Goal: Task Accomplishment & Management: Complete application form

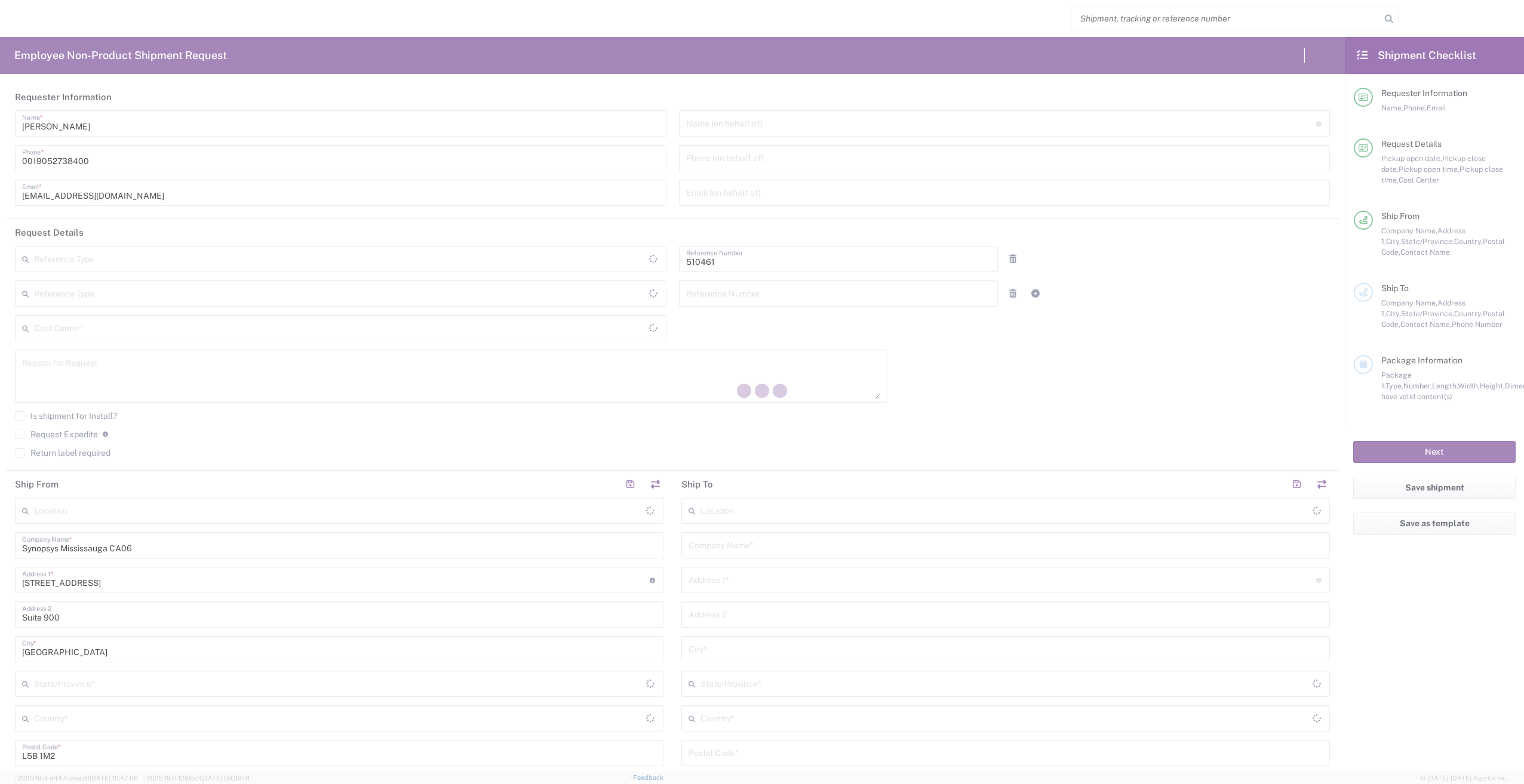
type input "Department"
type input "CA02, SG, MSIP2, R&D 510461"
type input "Ontario"
type input "Canada"
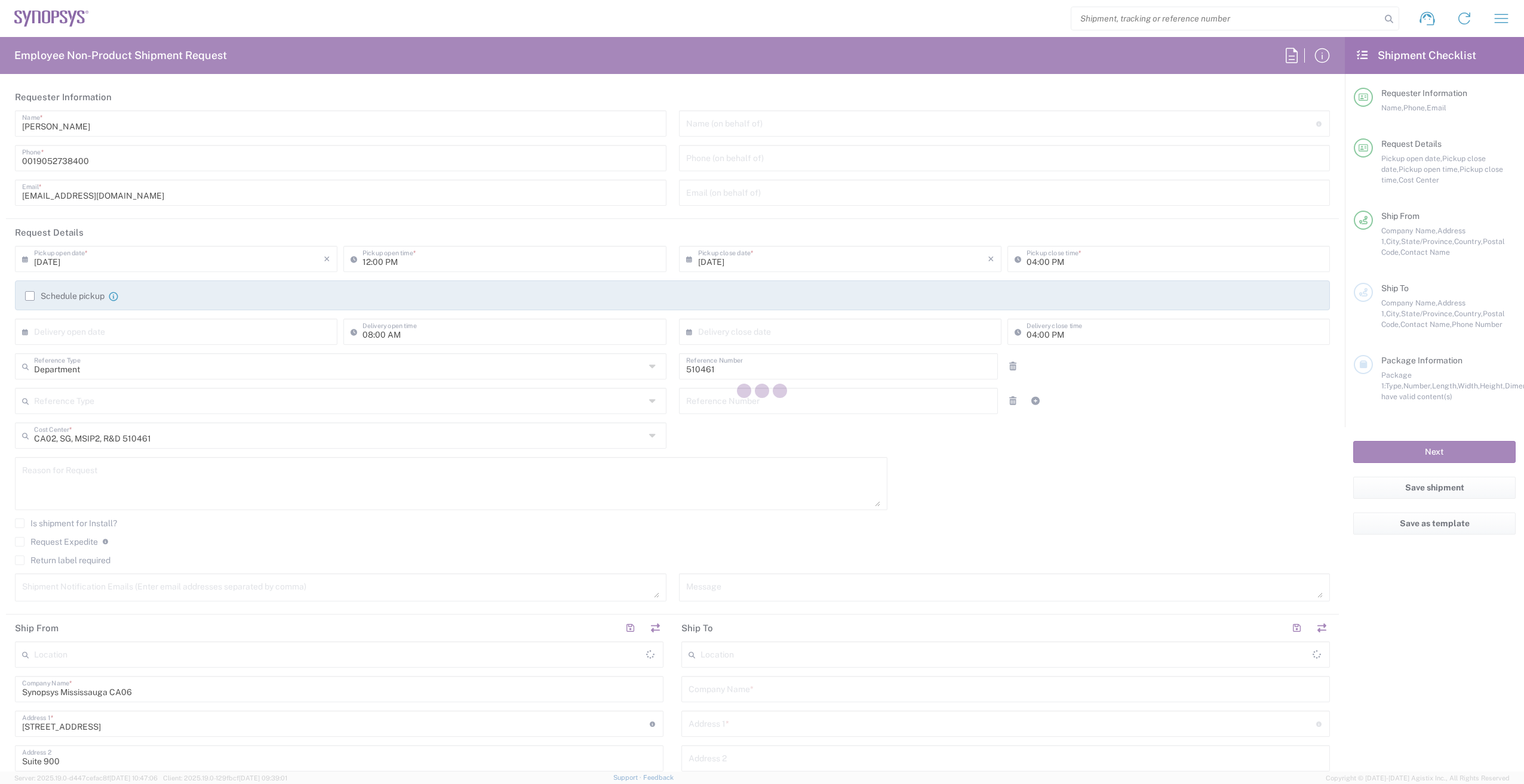
type input "Canada"
type input "Delivered at Place"
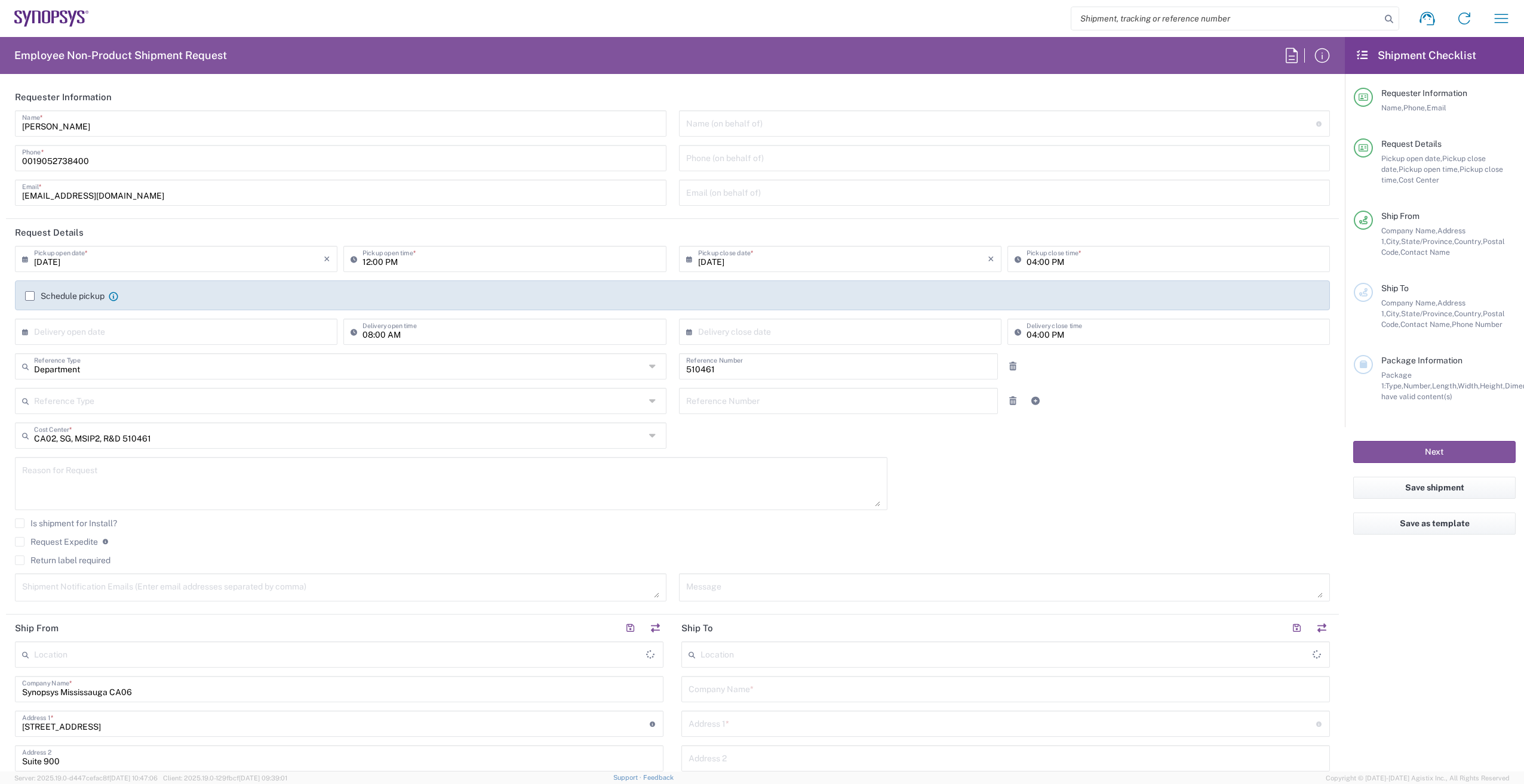
type input "Mississauga CA06"
drag, startPoint x: 35, startPoint y: 158, endPoint x: -2, endPoint y: 158, distance: 37.0
click at [0, 158] on html "Shipment request Shipment tracking Employee non-product shipment request My shi…" at bounding box center [762, 392] width 1524 height 784
type input "9052738400"
click at [31, 294] on label "Schedule pickup" at bounding box center [65, 296] width 80 height 10
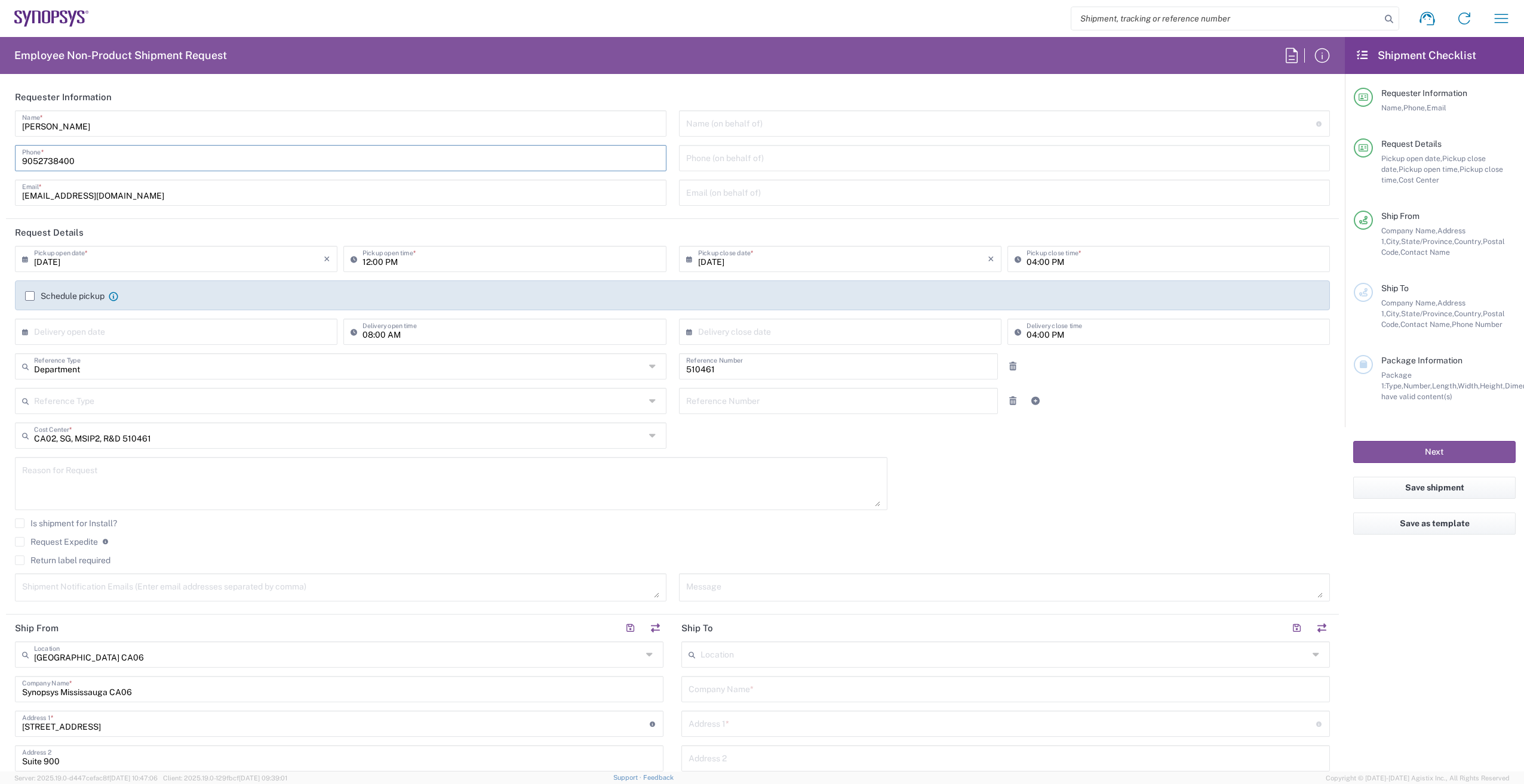
click at [30, 296] on input "Schedule pickup" at bounding box center [30, 296] width 0 height 0
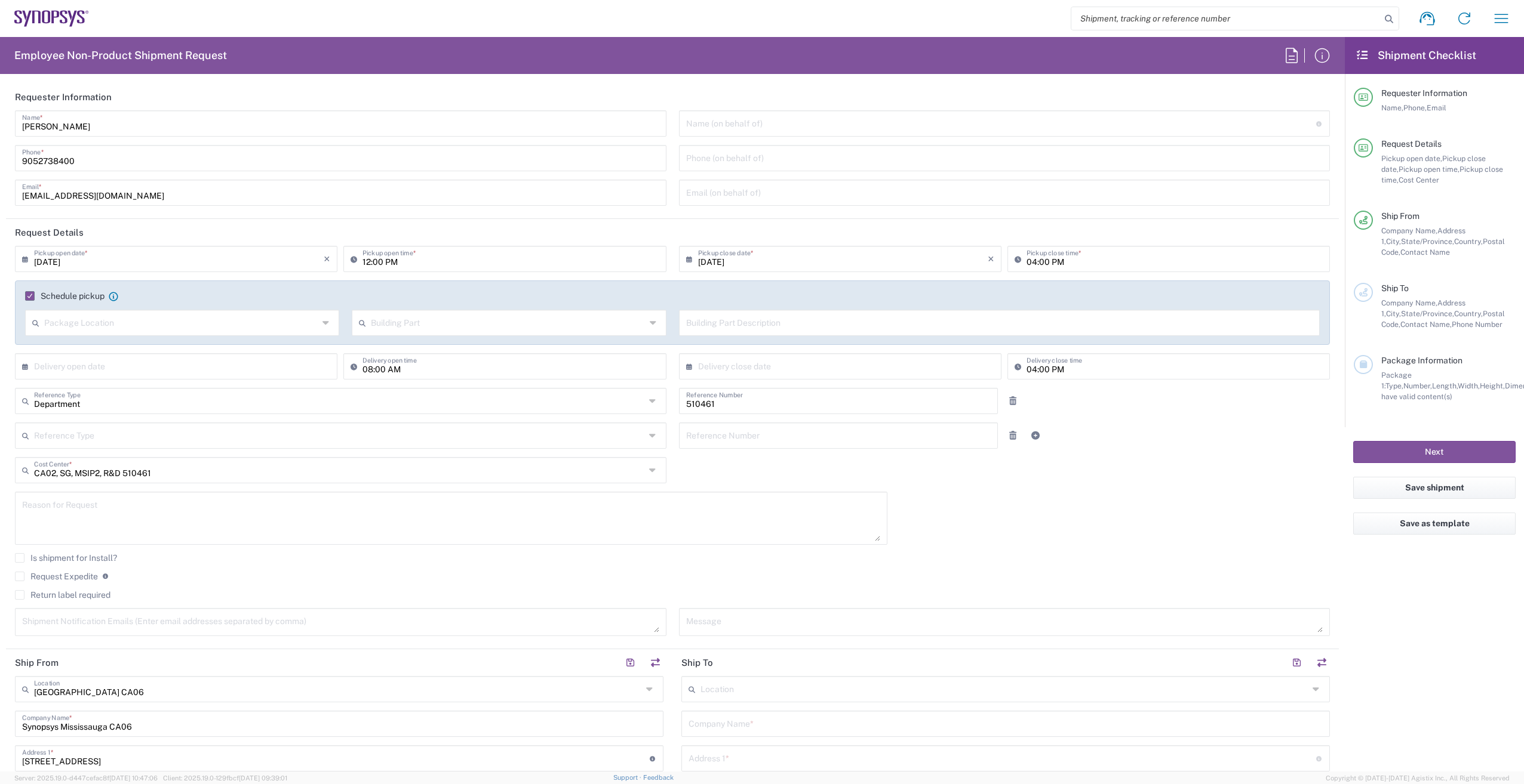
click at [367, 260] on input "12:00 PM" at bounding box center [510, 258] width 296 height 21
type input "02:00 PM"
click at [1026, 261] on input "04:00 PM" at bounding box center [1174, 258] width 296 height 21
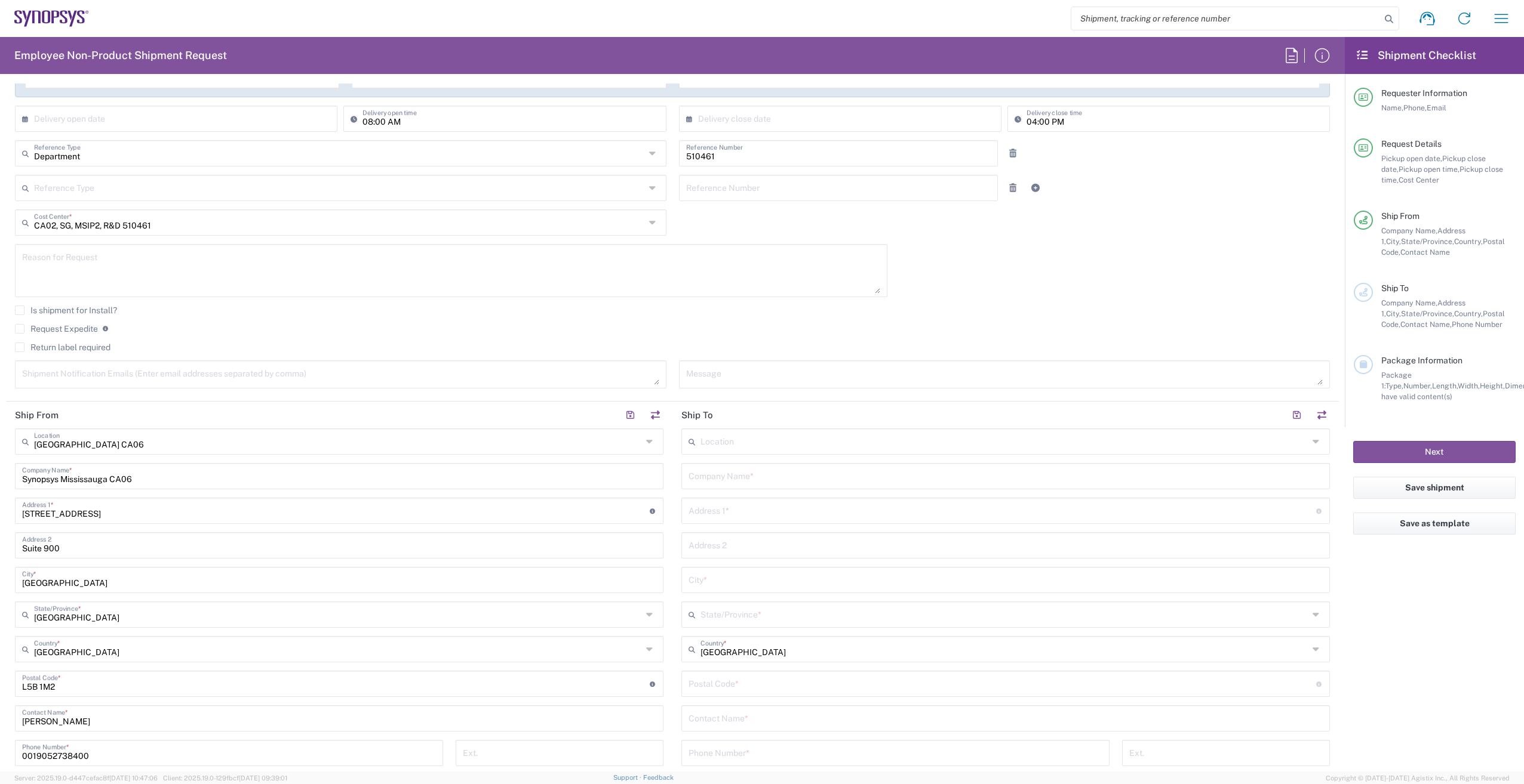
scroll to position [179, 0]
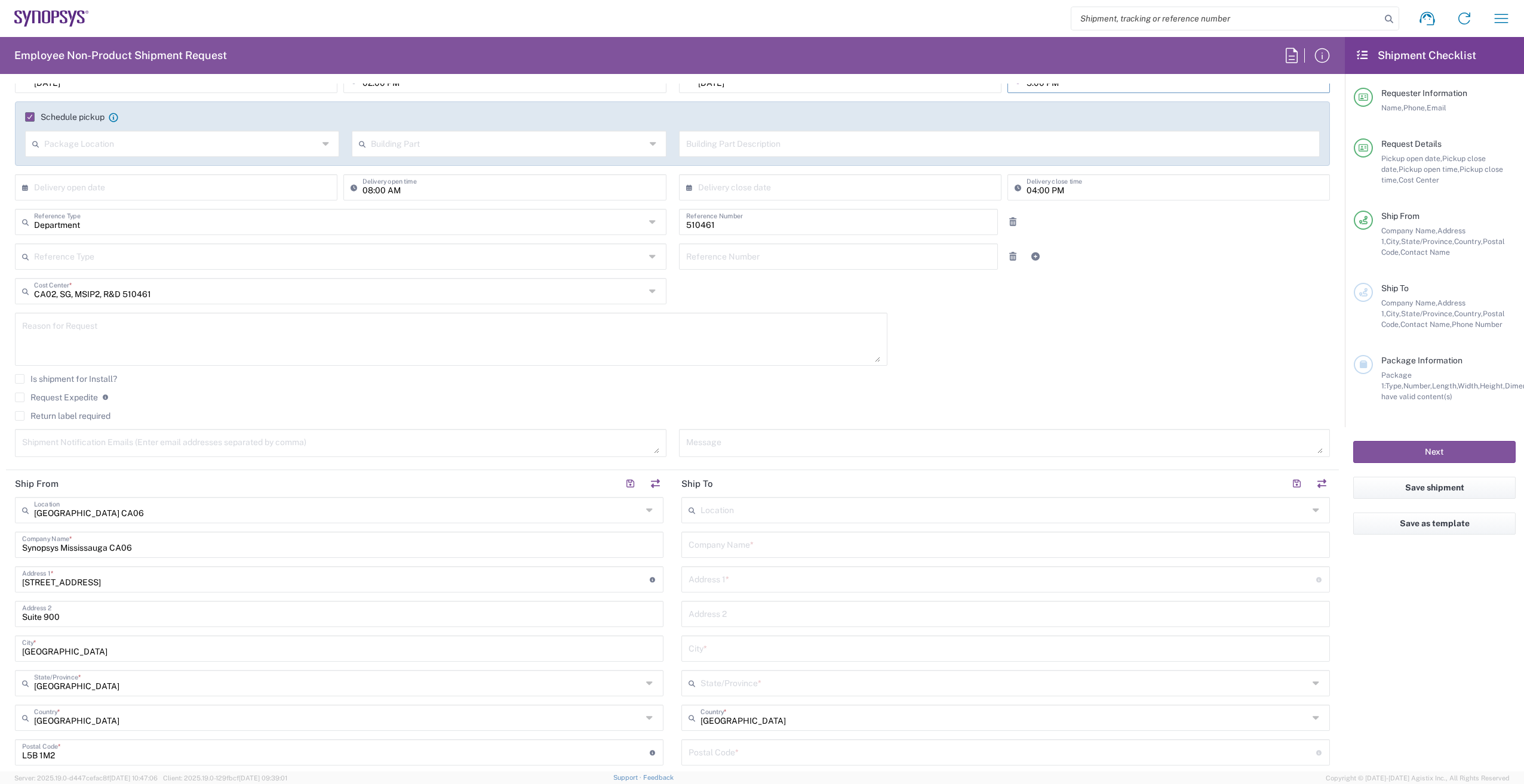
type input "05:00 PM"
click at [262, 333] on textarea at bounding box center [451, 339] width 858 height 46
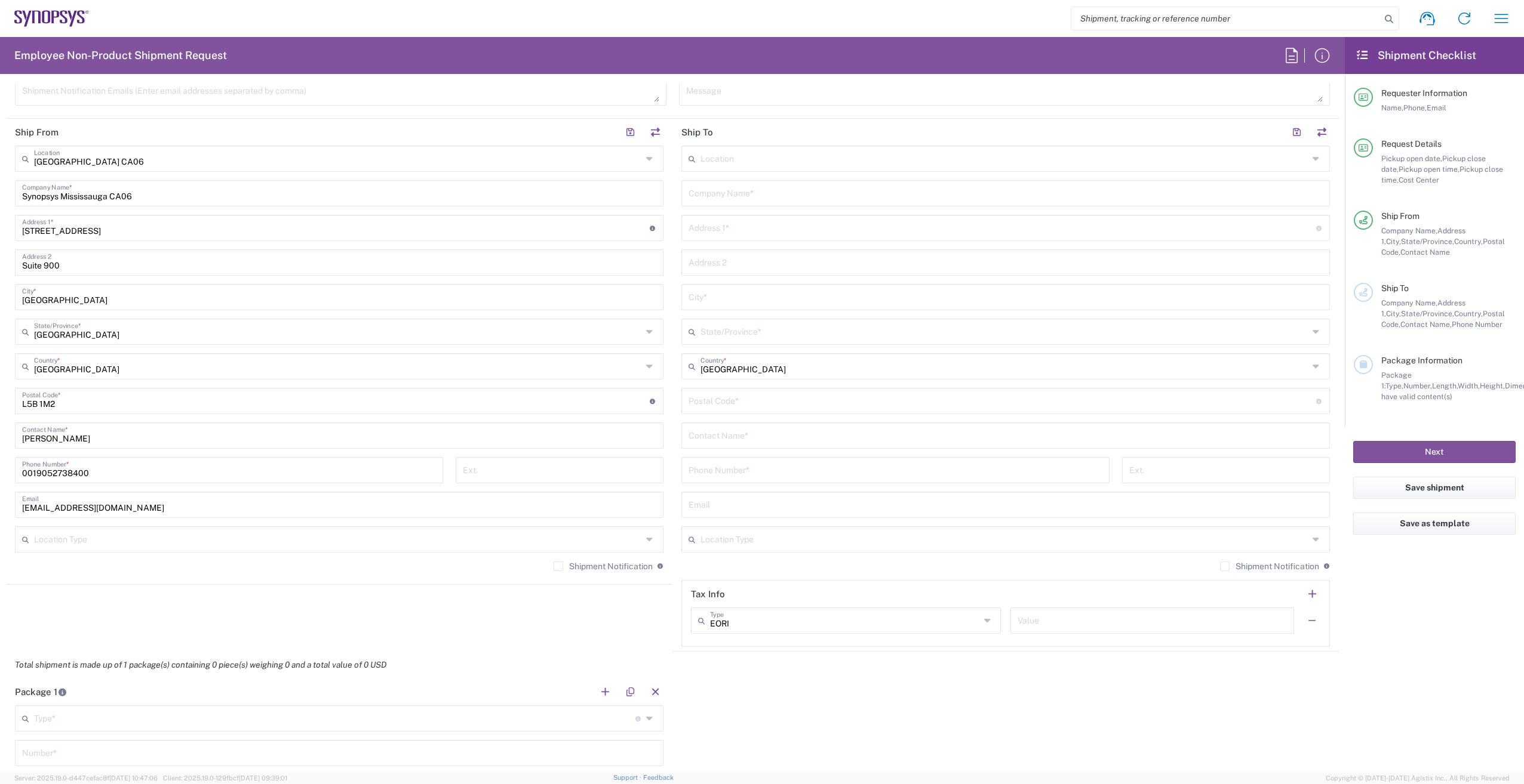
scroll to position [477, 0]
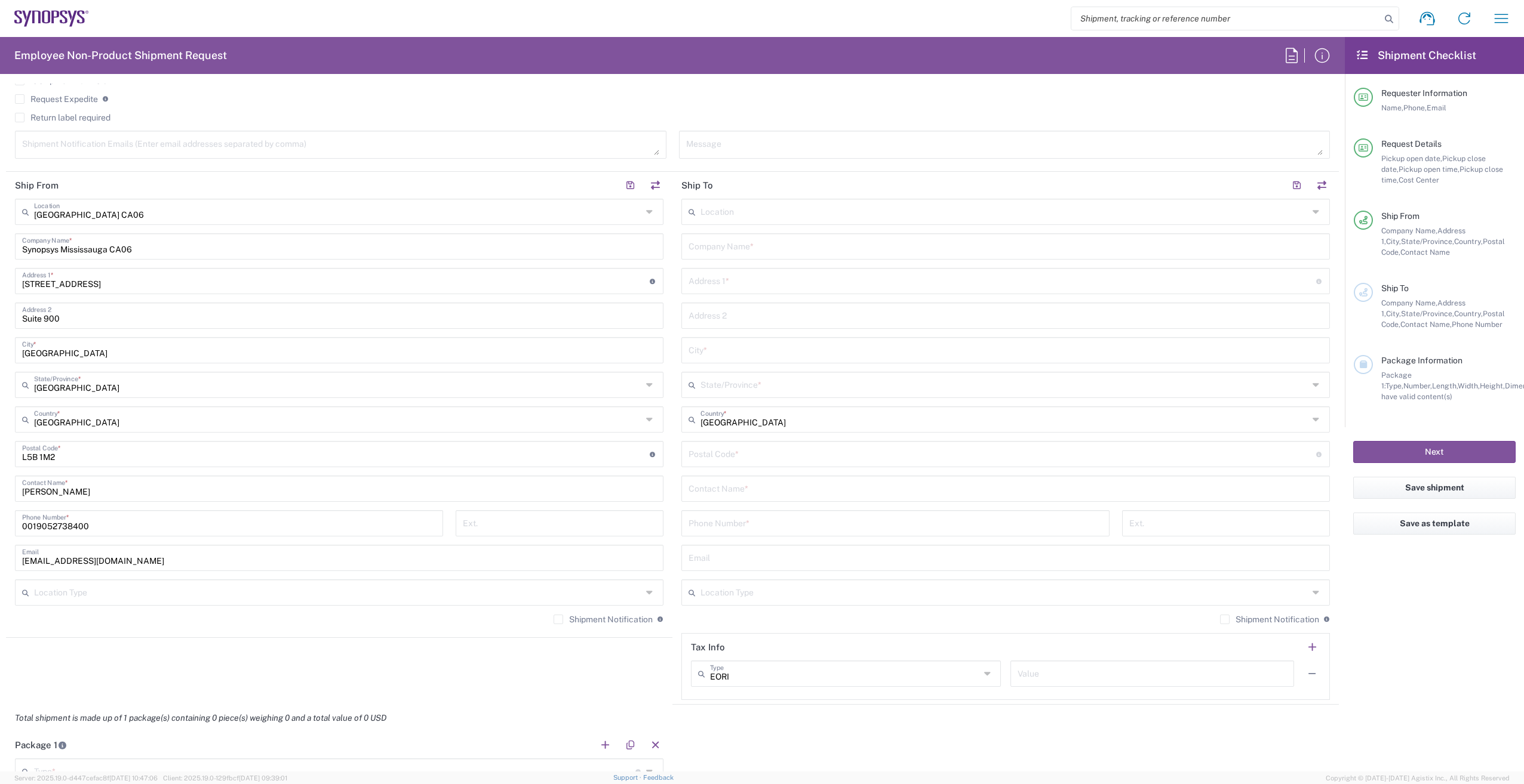
type textarea "Intercompany transfer on behalf of Christopher Dietrich"
drag, startPoint x: 158, startPoint y: 247, endPoint x: 63, endPoint y: 256, distance: 95.4
click at [63, 256] on div "Synopsys Mississauga CA06 Company Name *" at bounding box center [339, 247] width 649 height 26
type input "Synopsys Canada ULC"
drag, startPoint x: 37, startPoint y: 530, endPoint x: 8, endPoint y: 532, distance: 29.1
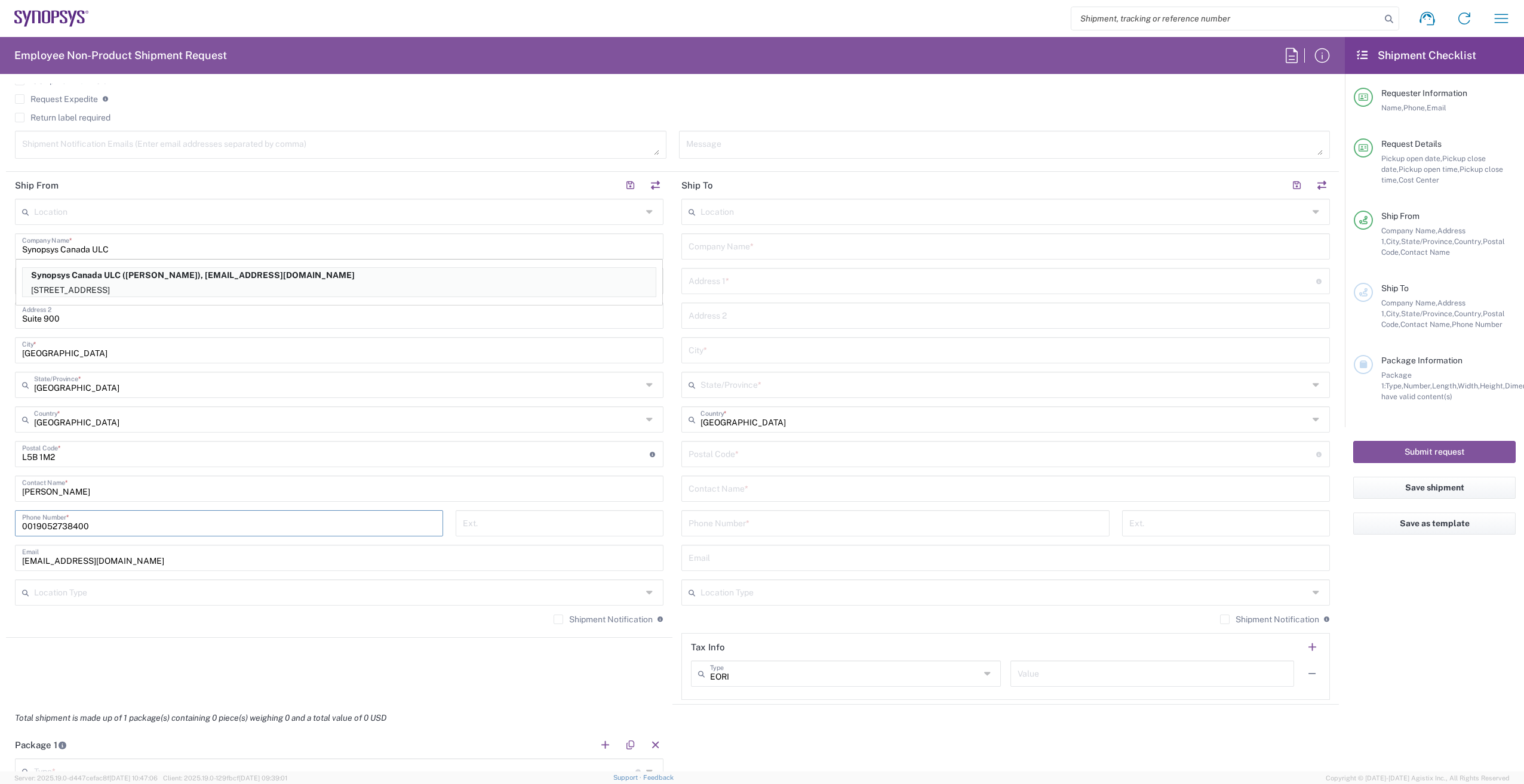
click at [9, 532] on div "0019052738400 Phone Number *" at bounding box center [229, 528] width 441 height 35
type input "9052738400"
click at [555, 617] on label "Shipment Notification" at bounding box center [603, 620] width 99 height 10
click at [559, 619] on input "Shipment Notification" at bounding box center [559, 619] width 0 height 0
click at [1220, 617] on label "Shipment Notification" at bounding box center [1270, 620] width 99 height 10
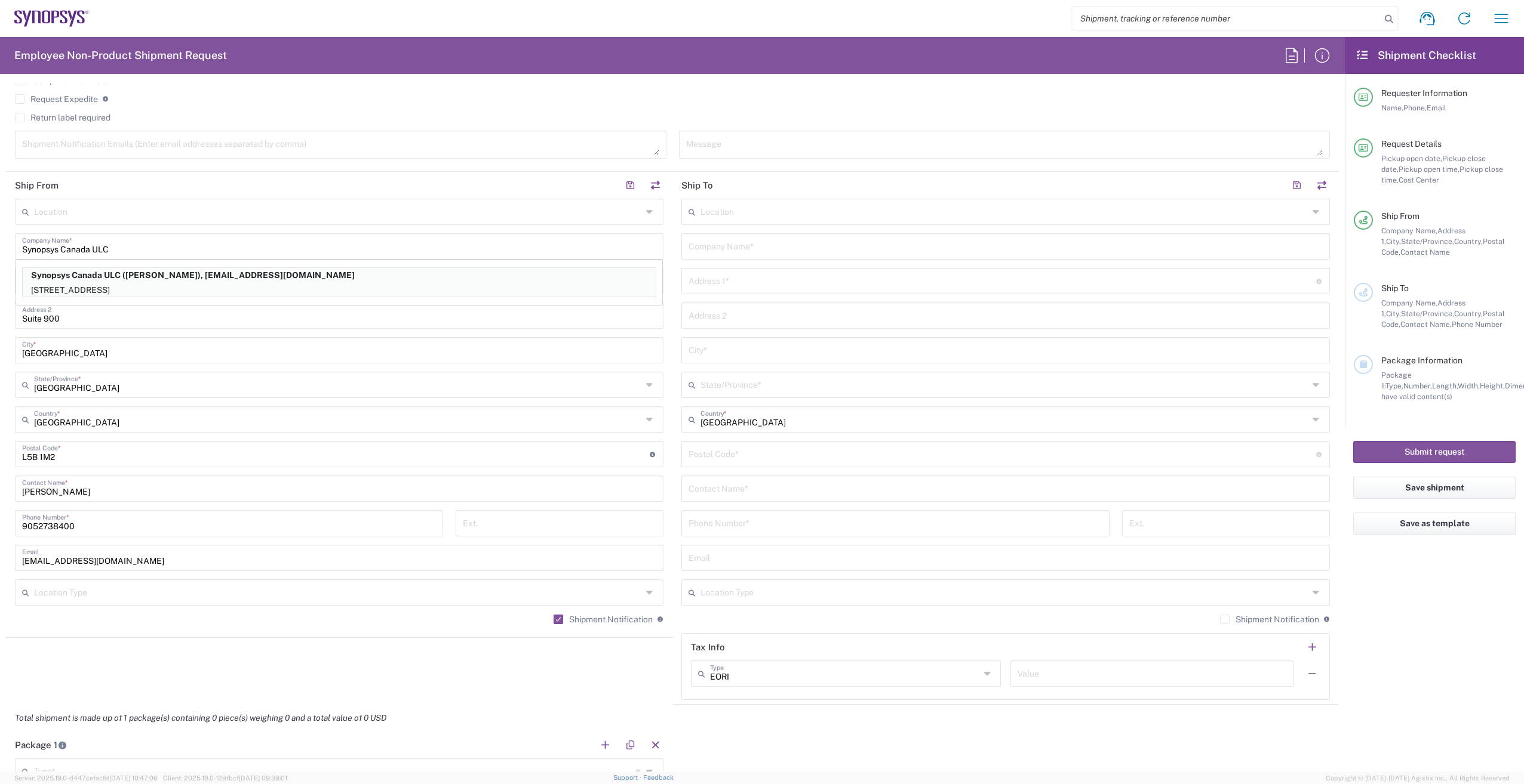
click at [1224, 619] on input "Shipment Notification" at bounding box center [1224, 619] width 0 height 0
click at [778, 249] on input "text" at bounding box center [1005, 246] width 634 height 21
type input "s"
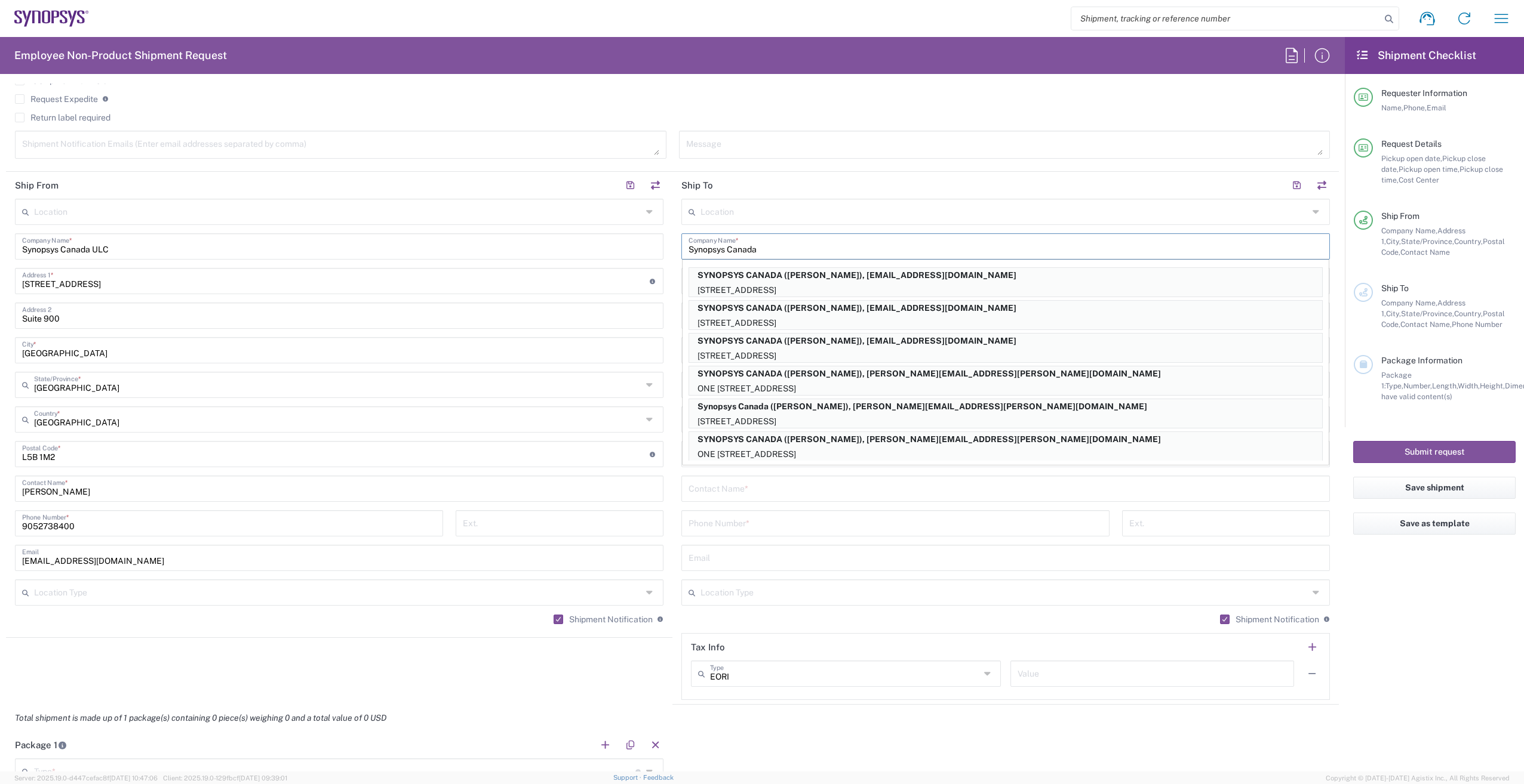
type input "Synopsys Canada"
click at [755, 487] on input "text" at bounding box center [1005, 488] width 634 height 21
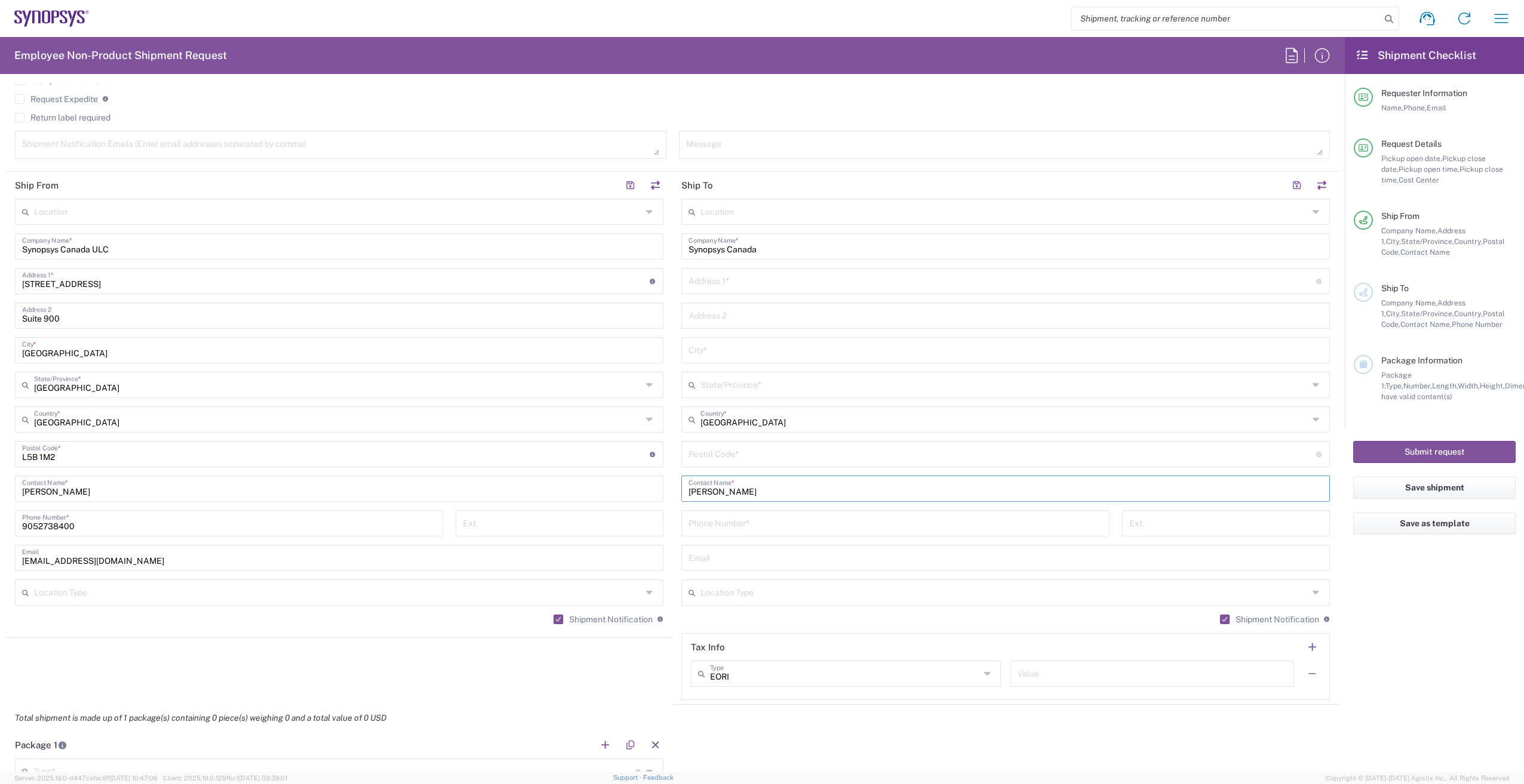
type input "Dmitri"
click at [778, 382] on input "text" at bounding box center [1004, 384] width 608 height 21
type input "Ontario"
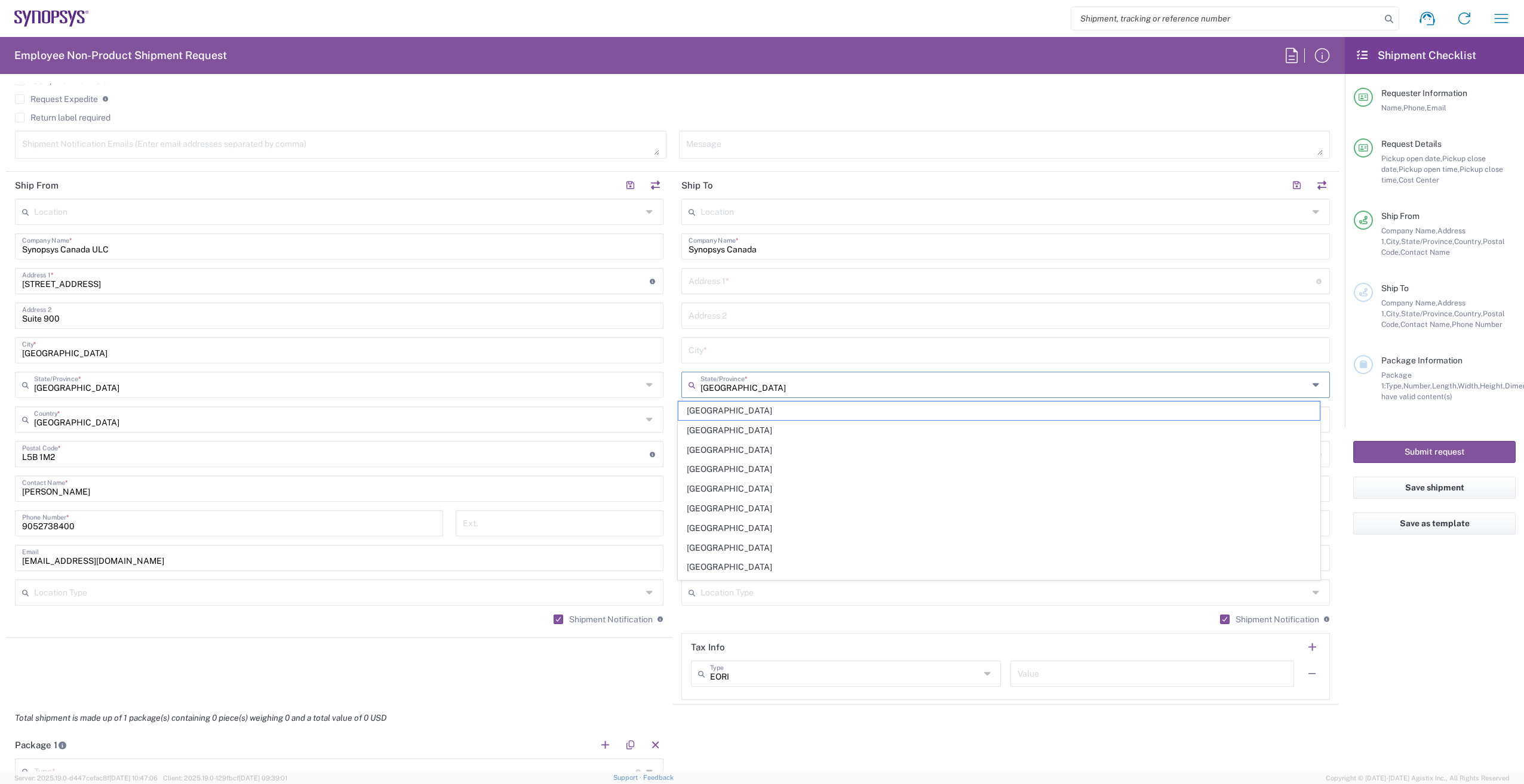
type input "shasic@synopsys.com"
type input "84 Hines Road"
type input "Suite 260"
type input "OTTAWA"
type input "K2K3G3"
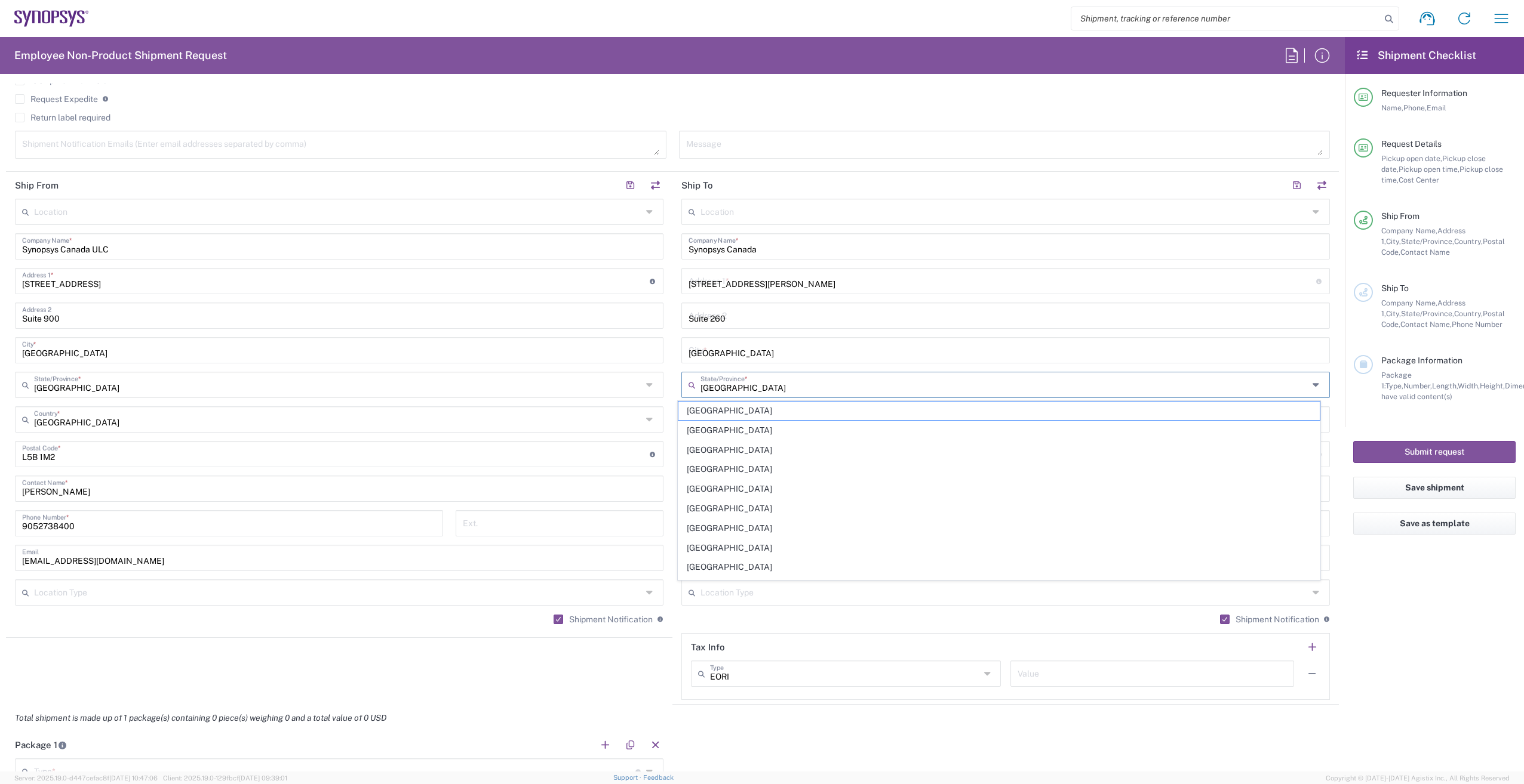
type input "6133832000"
type input "shasic@synopsys.com"
type input "Dmitri Poliakov"
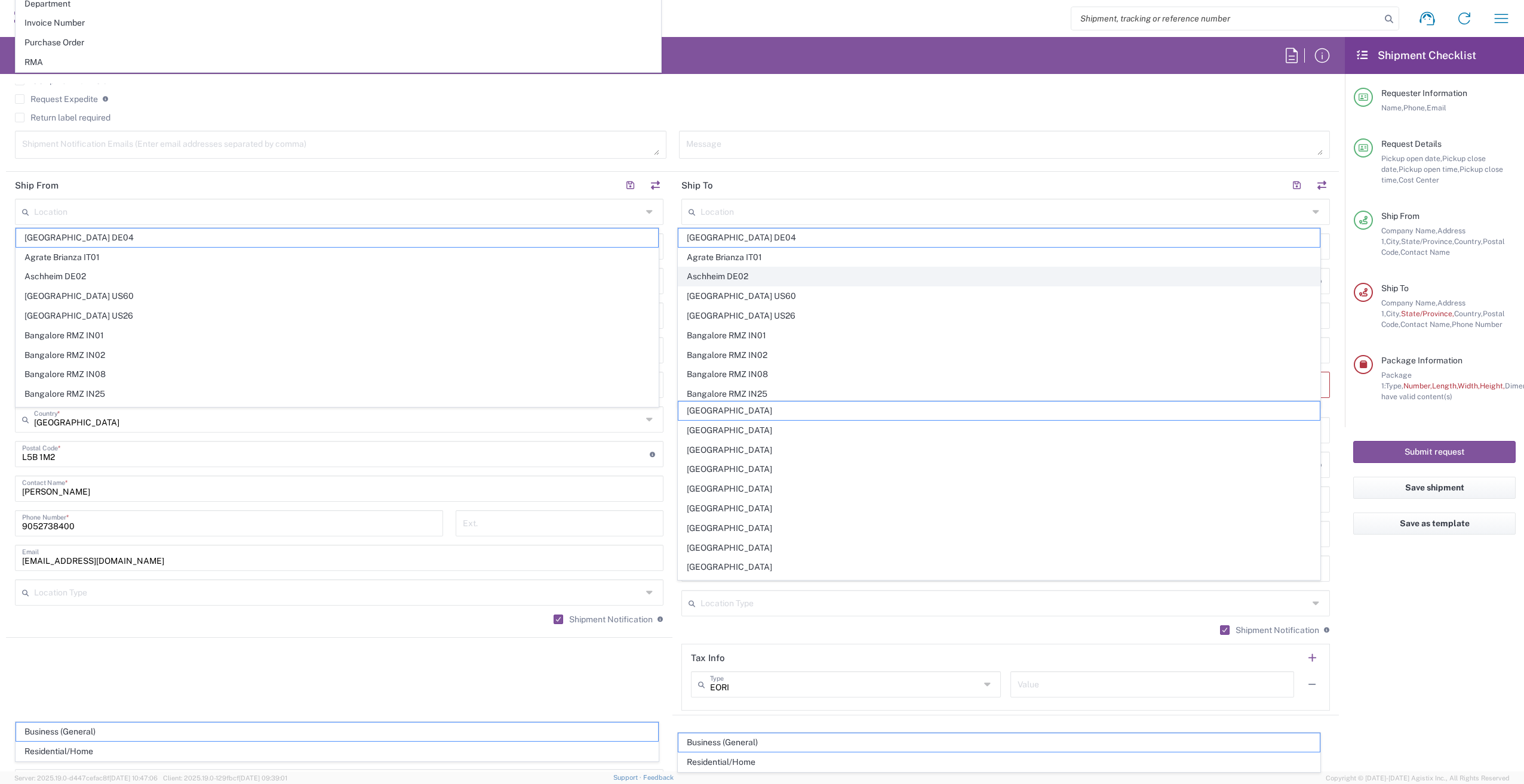
scroll to position [700, 0]
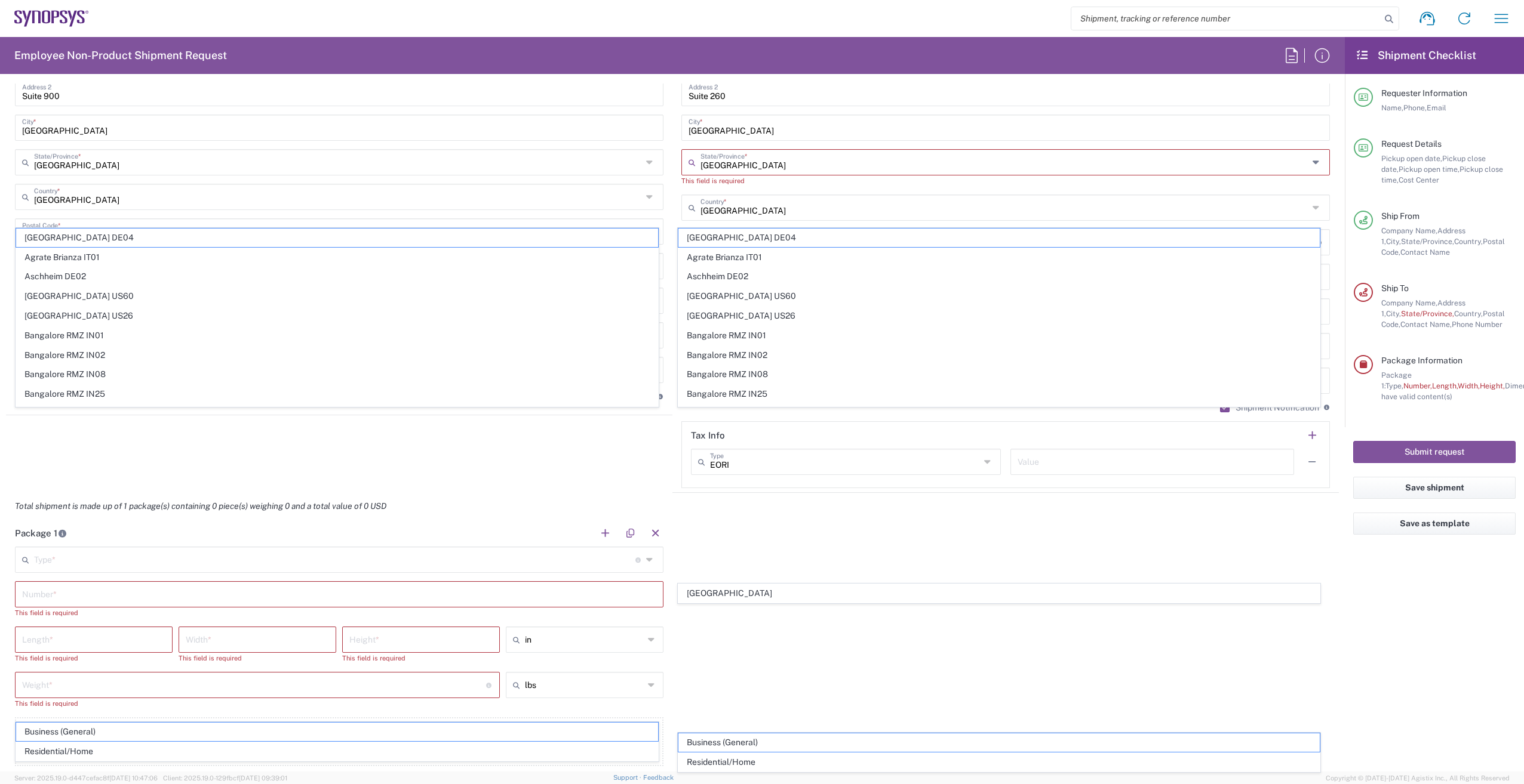
click at [1224, 168] on input "Ontario" at bounding box center [1004, 162] width 608 height 21
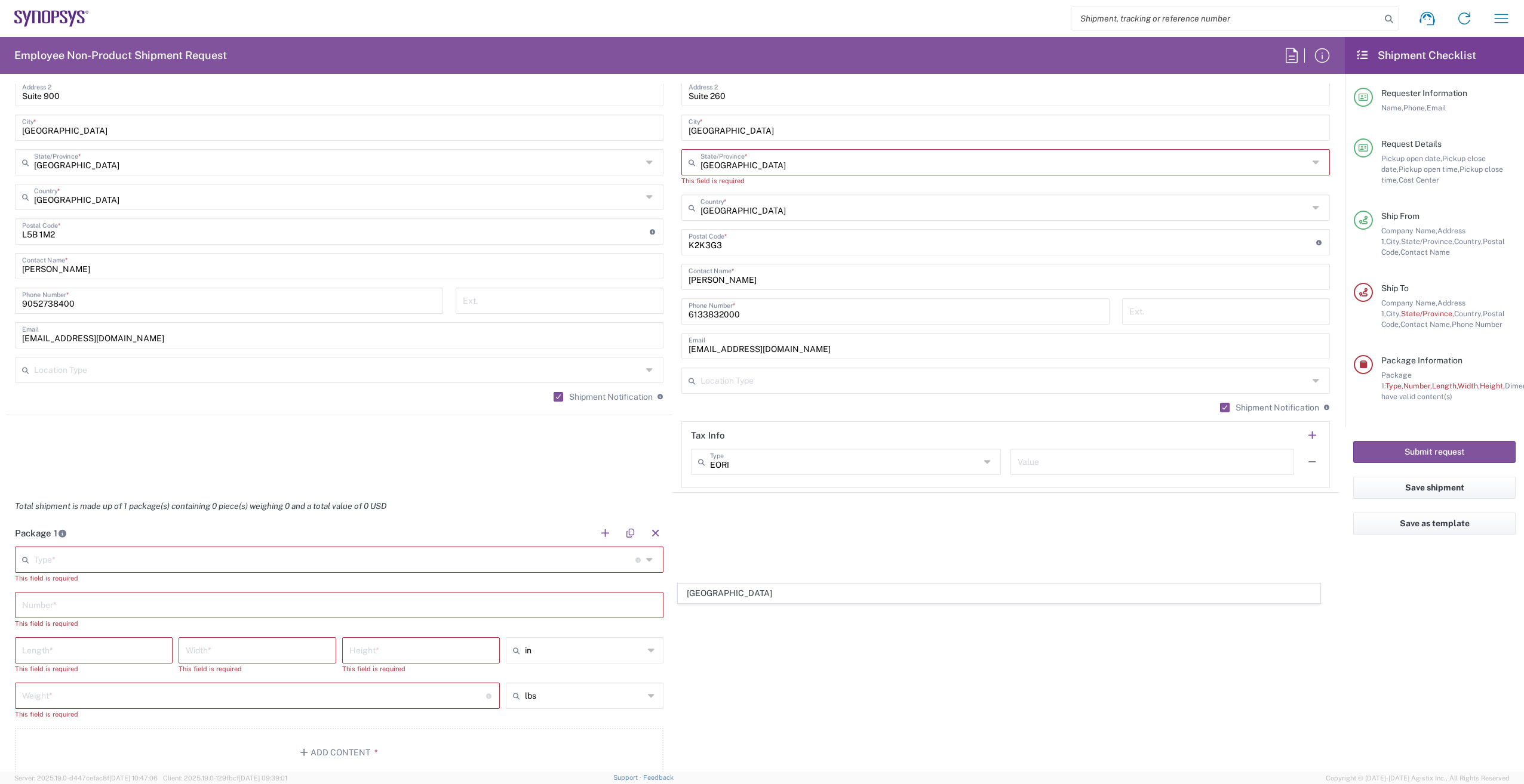
click at [1313, 166] on icon at bounding box center [1318, 162] width 11 height 19
drag, startPoint x: 814, startPoint y: 340, endPoint x: 806, endPoint y: 342, distance: 8.2
click at [814, 340] on input "shasic@synopsys.com" at bounding box center [1005, 346] width 634 height 21
drag, startPoint x: 806, startPoint y: 342, endPoint x: 689, endPoint y: 367, distance: 119.6
click at [568, 347] on div "Ship From Location Aachen DE04 Agrate Brianza IT01 Aschheim DE02 Atlanta US60 A…" at bounding box center [672, 221] width 1333 height 544
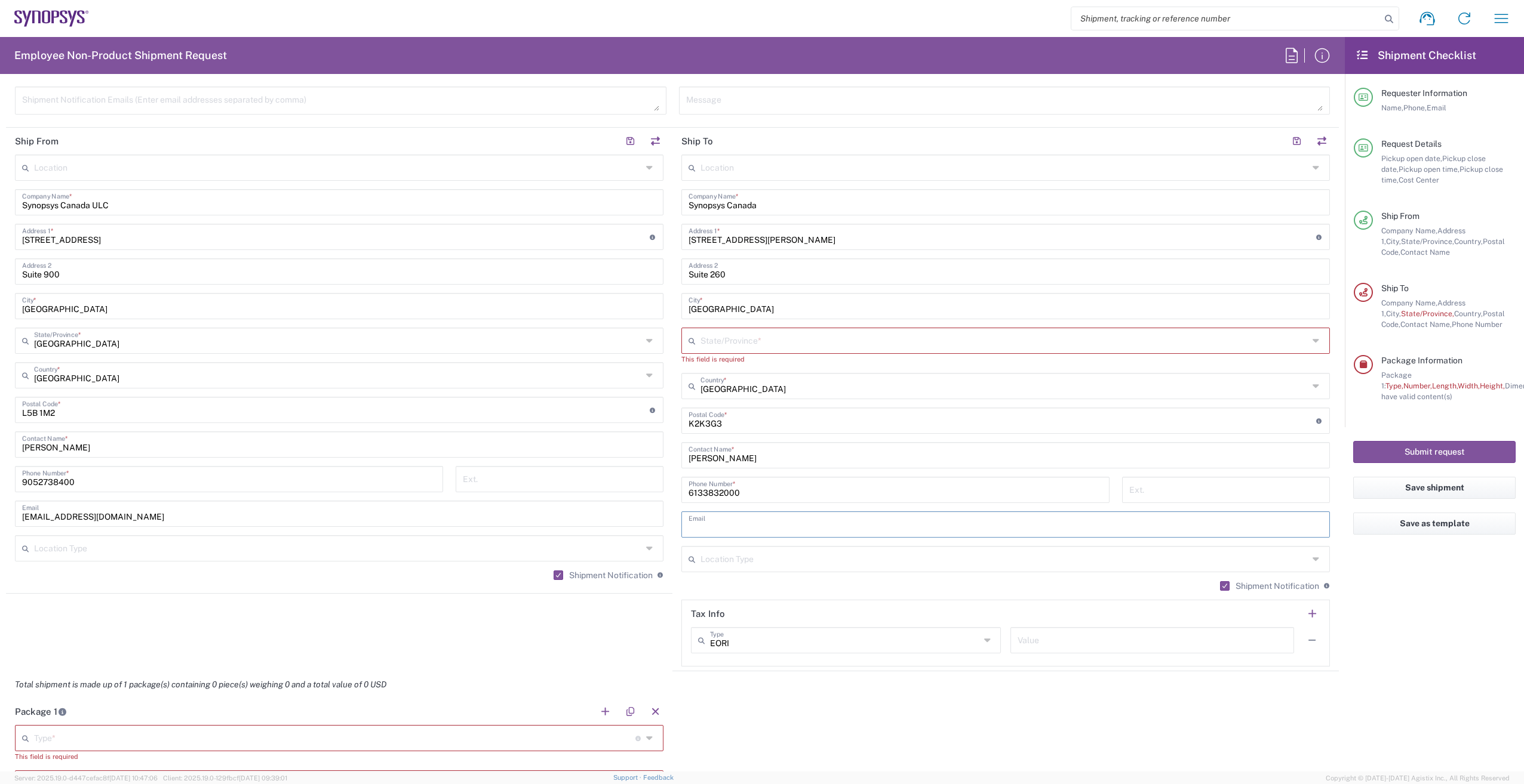
scroll to position [521, 0]
click at [978, 335] on input "text" at bounding box center [1004, 341] width 608 height 21
click at [1335, 313] on form "Requester Information Senad Hasic Name * 9052738400 Phone * shasic@synopsys.com…" at bounding box center [672, 428] width 1345 height 688
click at [1313, 341] on icon at bounding box center [1318, 342] width 11 height 19
click at [726, 515] on span "Ontario" at bounding box center [999, 523] width 642 height 19
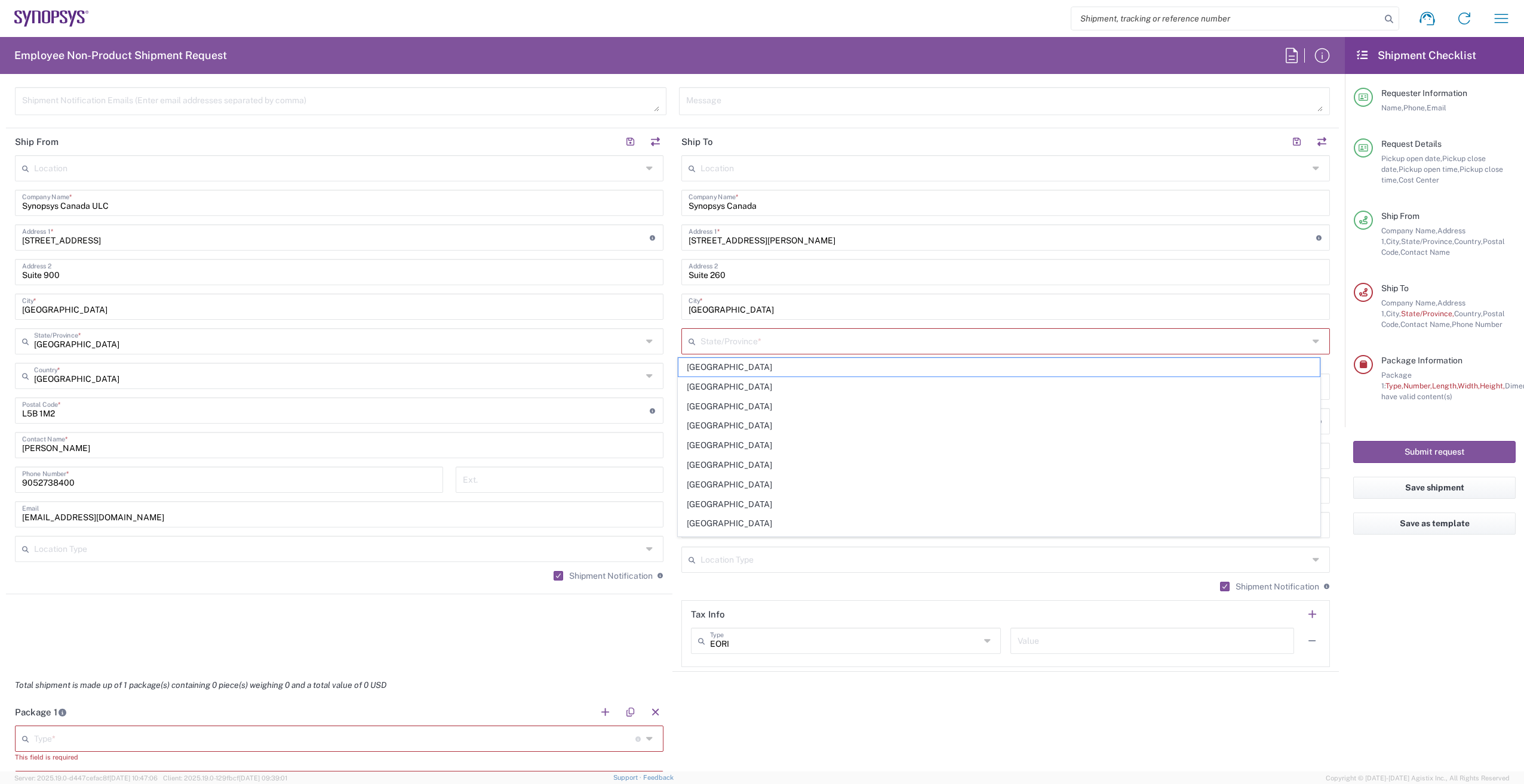
type input "Ontario"
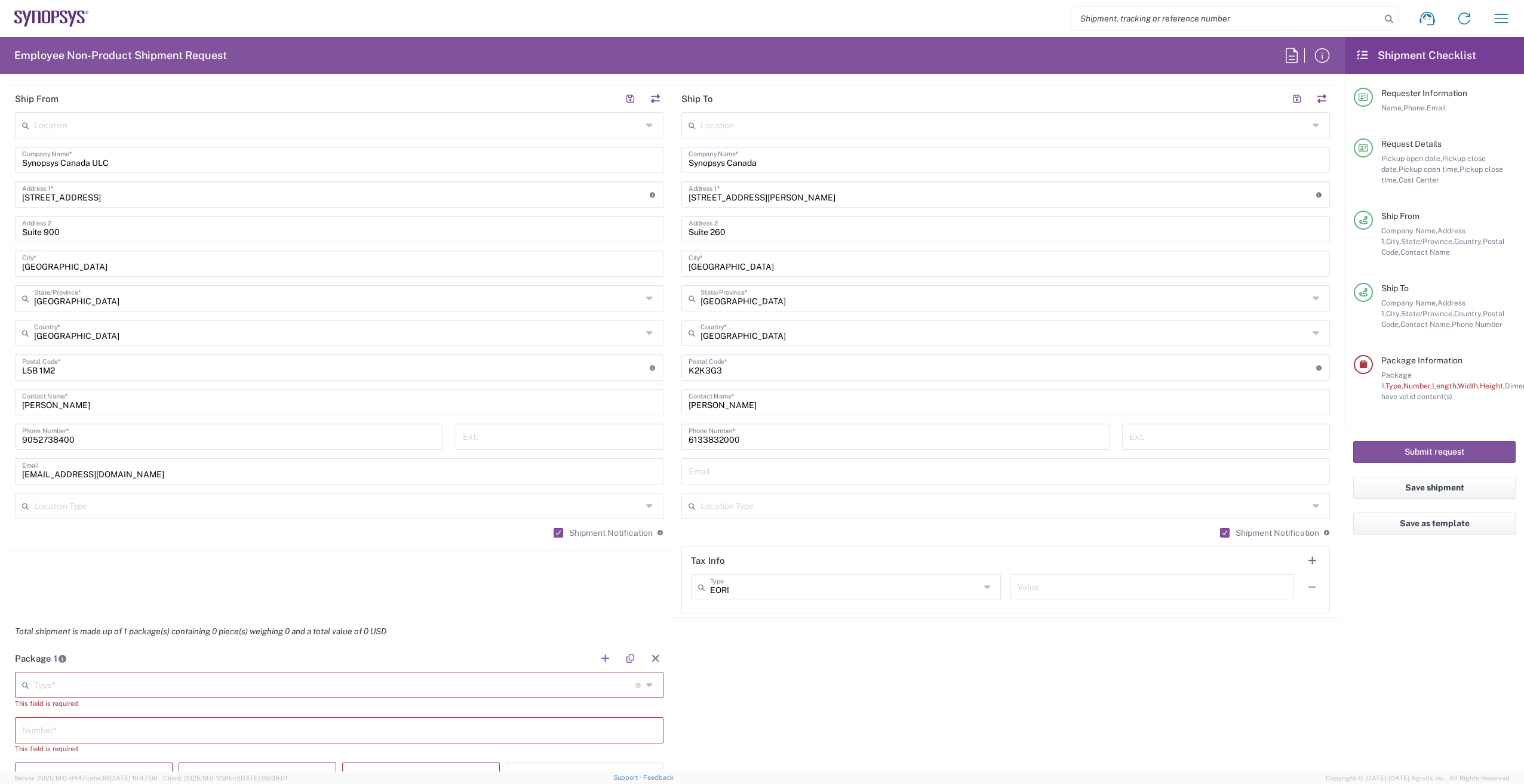
scroll to position [581, 0]
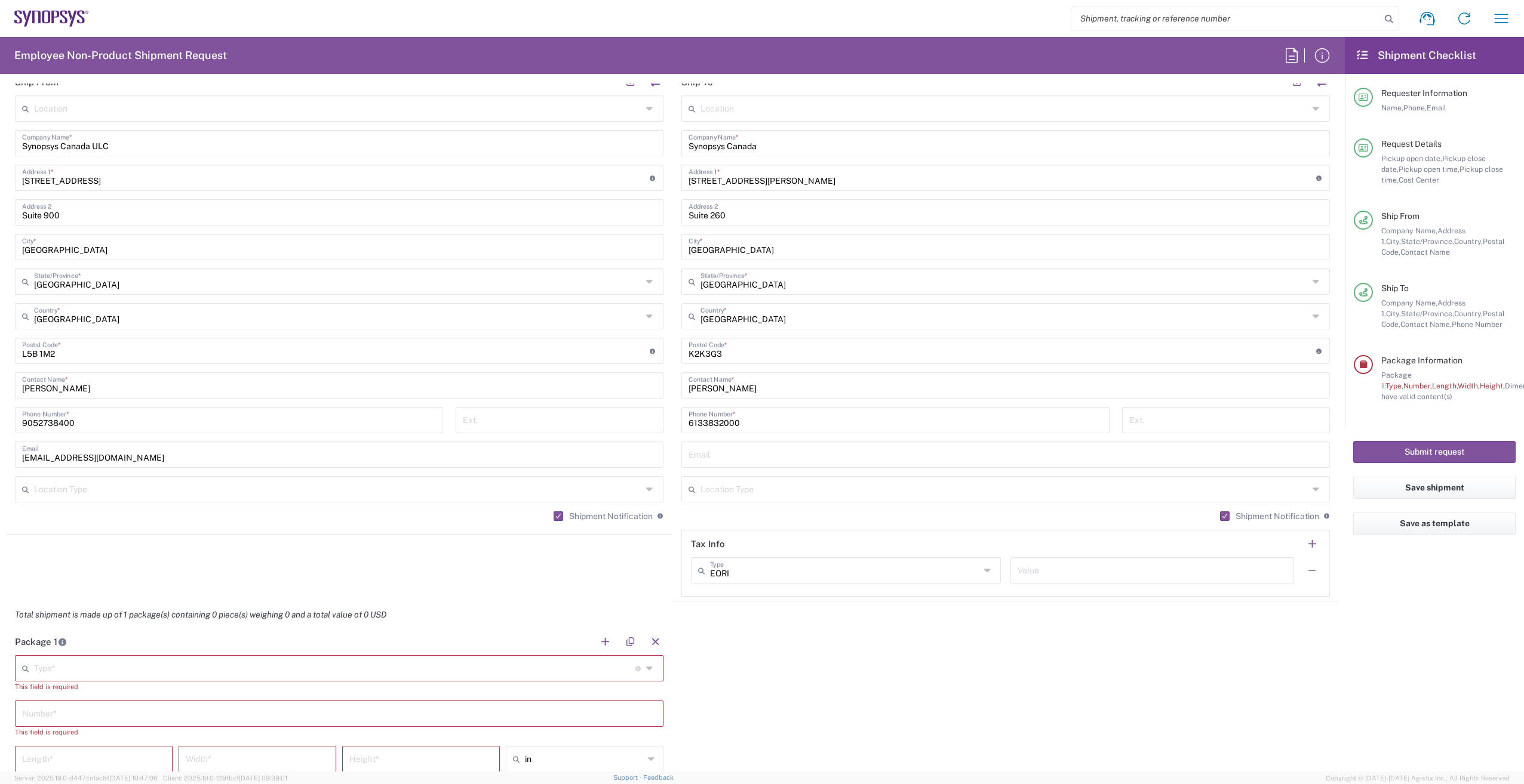
click at [730, 454] on input "text" at bounding box center [1005, 454] width 634 height 21
type input "dmitri@synopsys.com"
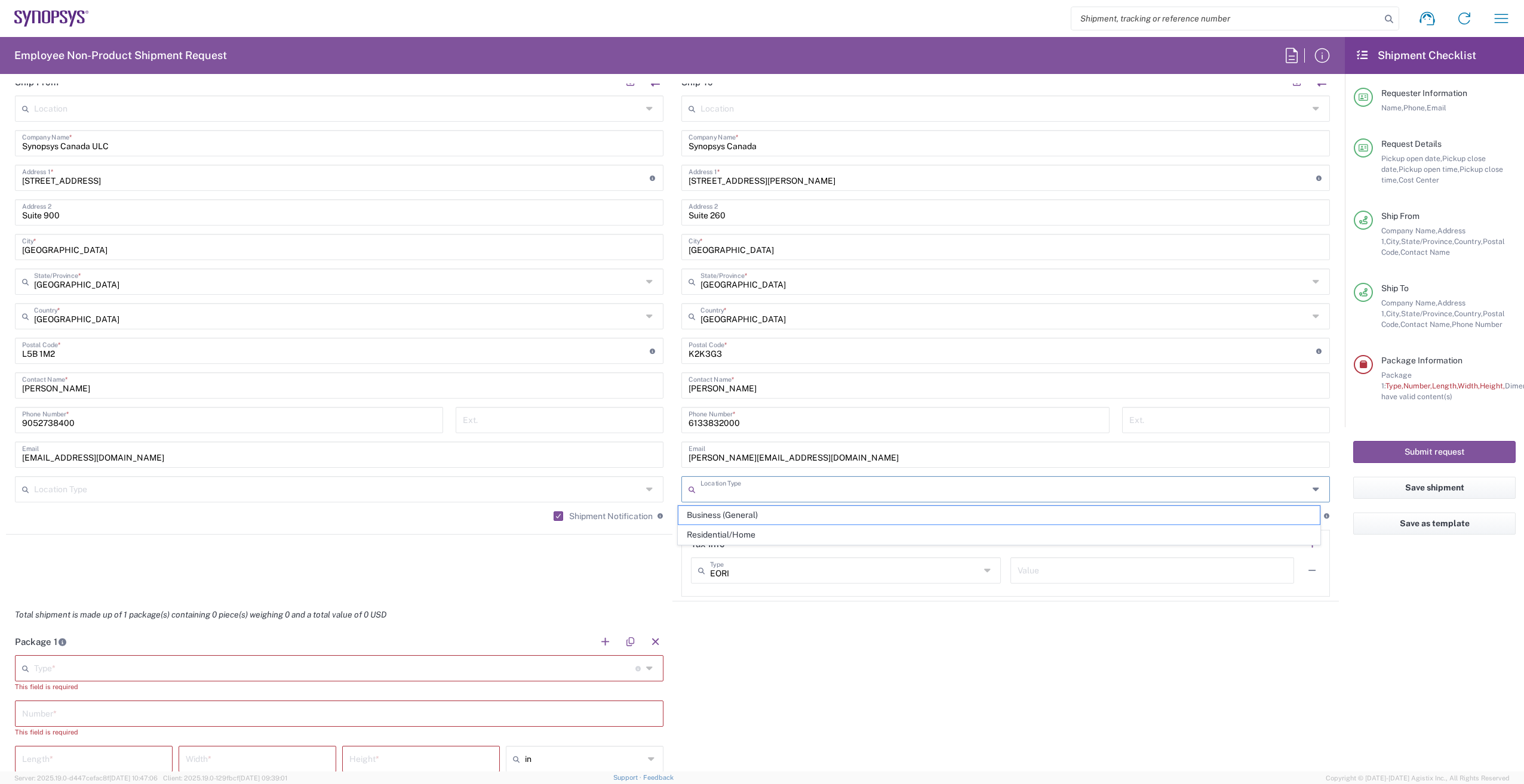
click at [832, 377] on input "Dmitri" at bounding box center [1005, 385] width 634 height 21
drag, startPoint x: 767, startPoint y: 387, endPoint x: 653, endPoint y: 397, distance: 114.4
click at [653, 397] on div "Ship From Location Aachen DE04 Agrate Brianza IT01 Aschheim DE02 Atlanta US60 A…" at bounding box center [672, 335] width 1333 height 533
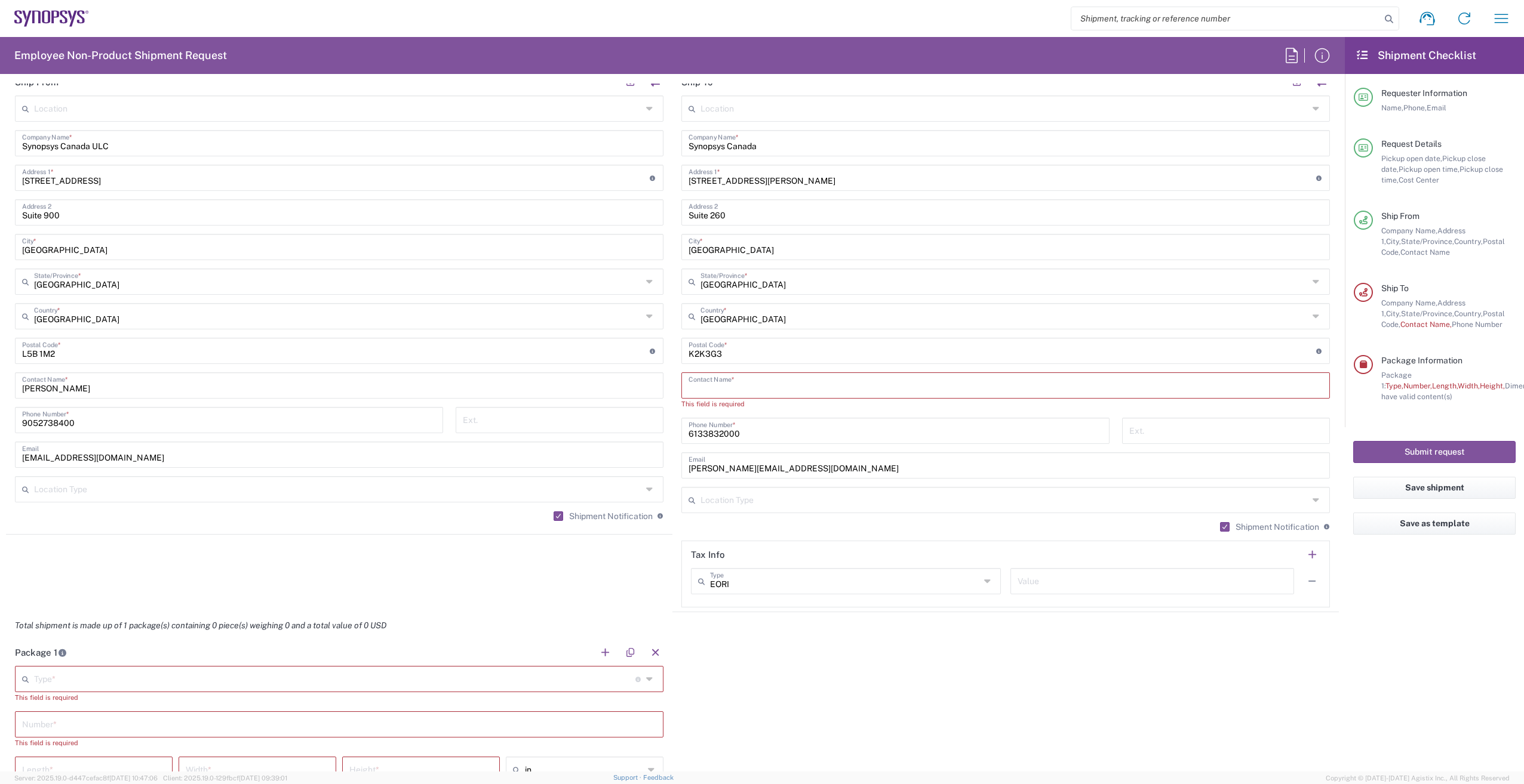
paste input "Dmitri Poliakov"
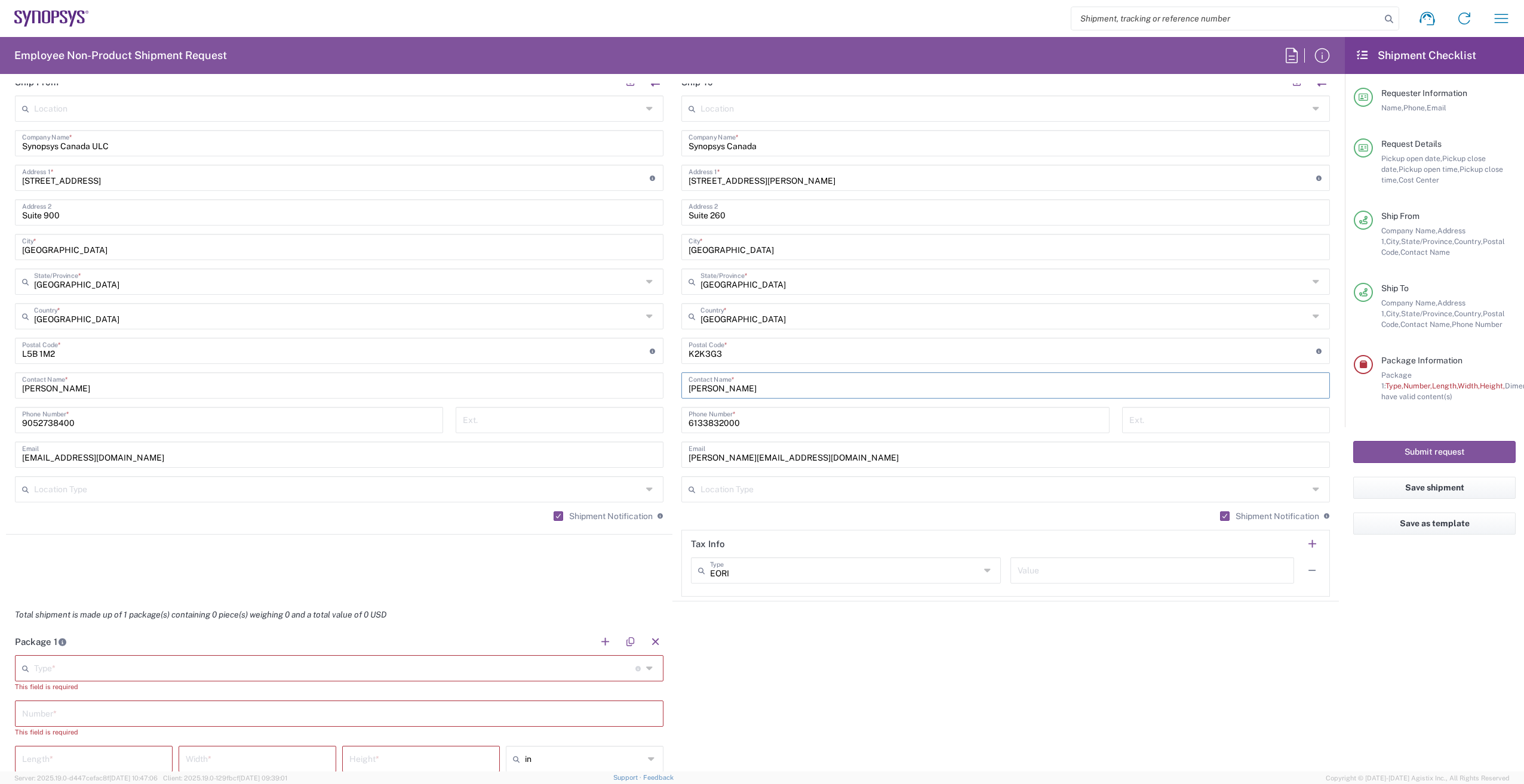
type input "Dmitri Poliakov"
click at [987, 690] on div "Package 1 Type * Material used to package goods Bale(s) Basket(s) Bolt(s) Bottl…" at bounding box center [672, 761] width 1333 height 266
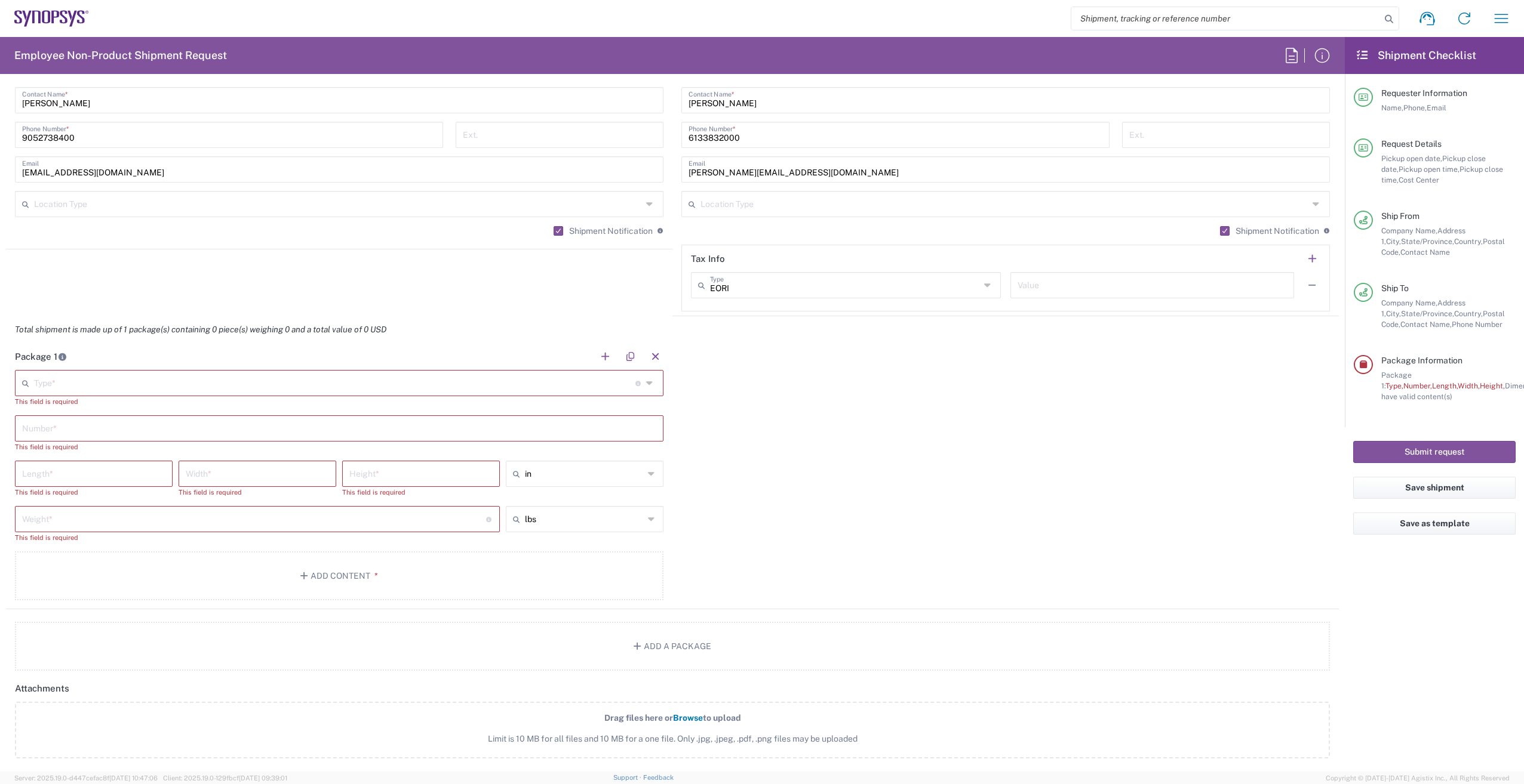
scroll to position [879, 0]
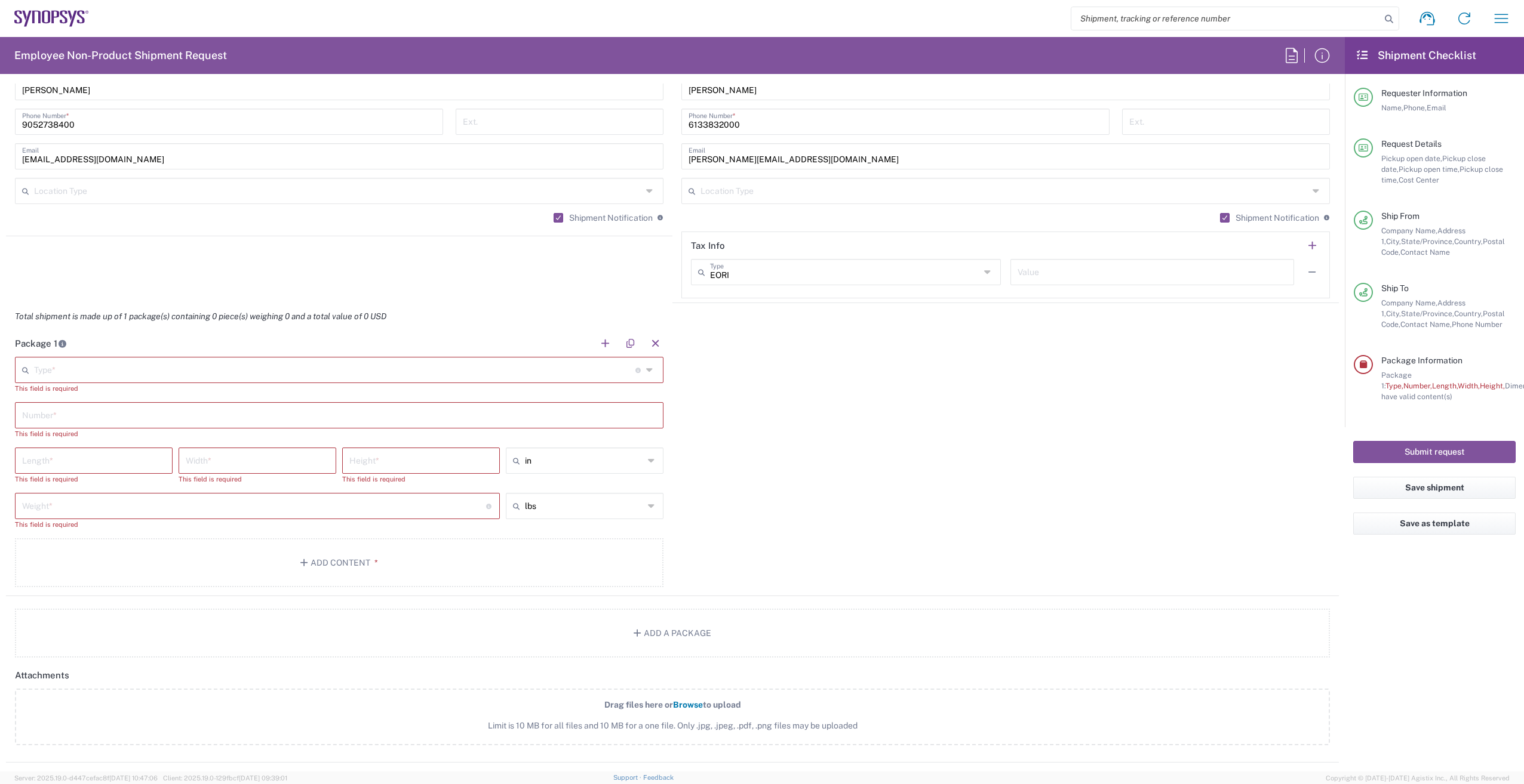
click at [171, 365] on input "text" at bounding box center [335, 369] width 602 height 21
click at [98, 502] on span "Medium Box" at bounding box center [337, 509] width 642 height 19
type input "Medium Box"
type input "13"
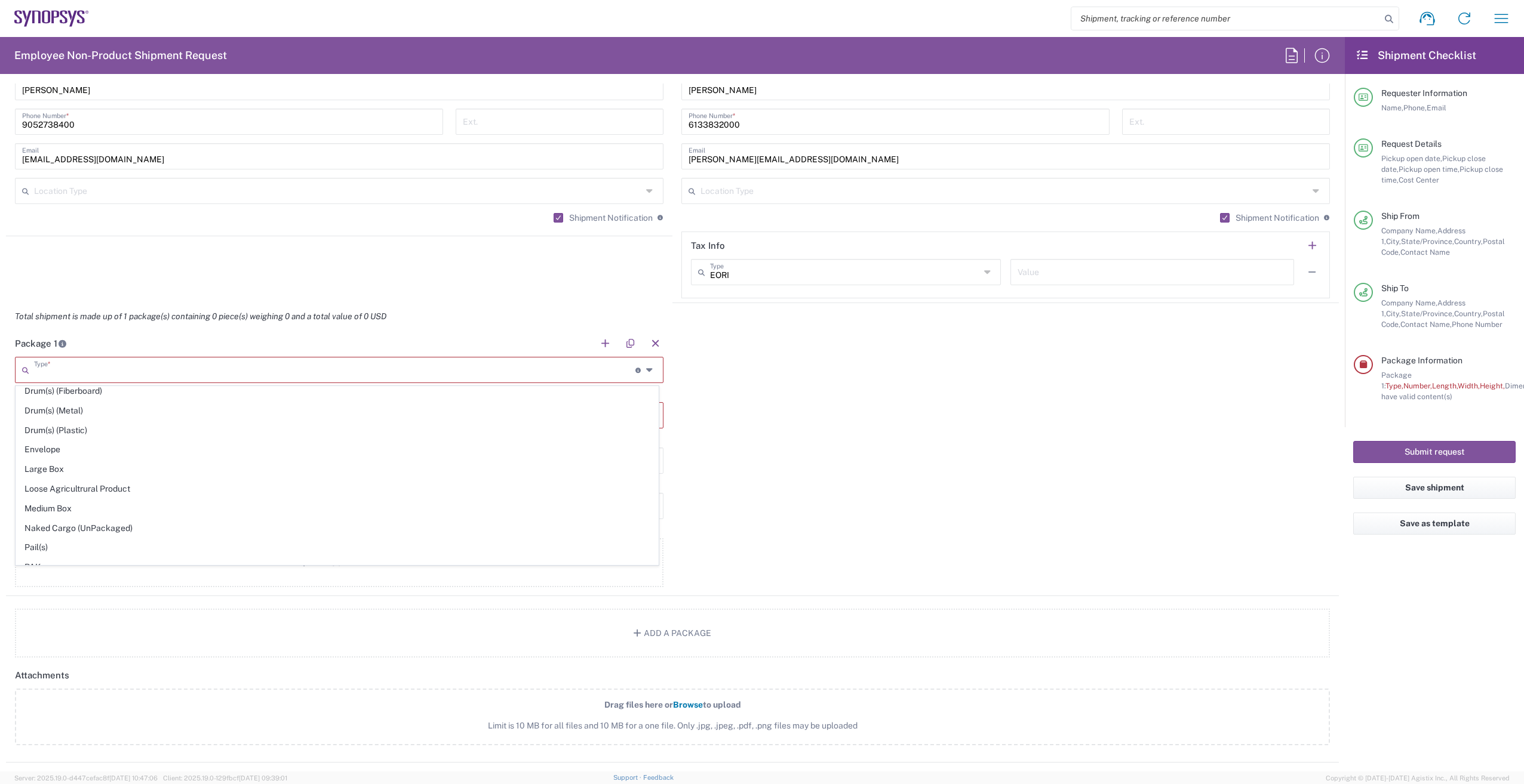
type input "11.5"
type input "2.5"
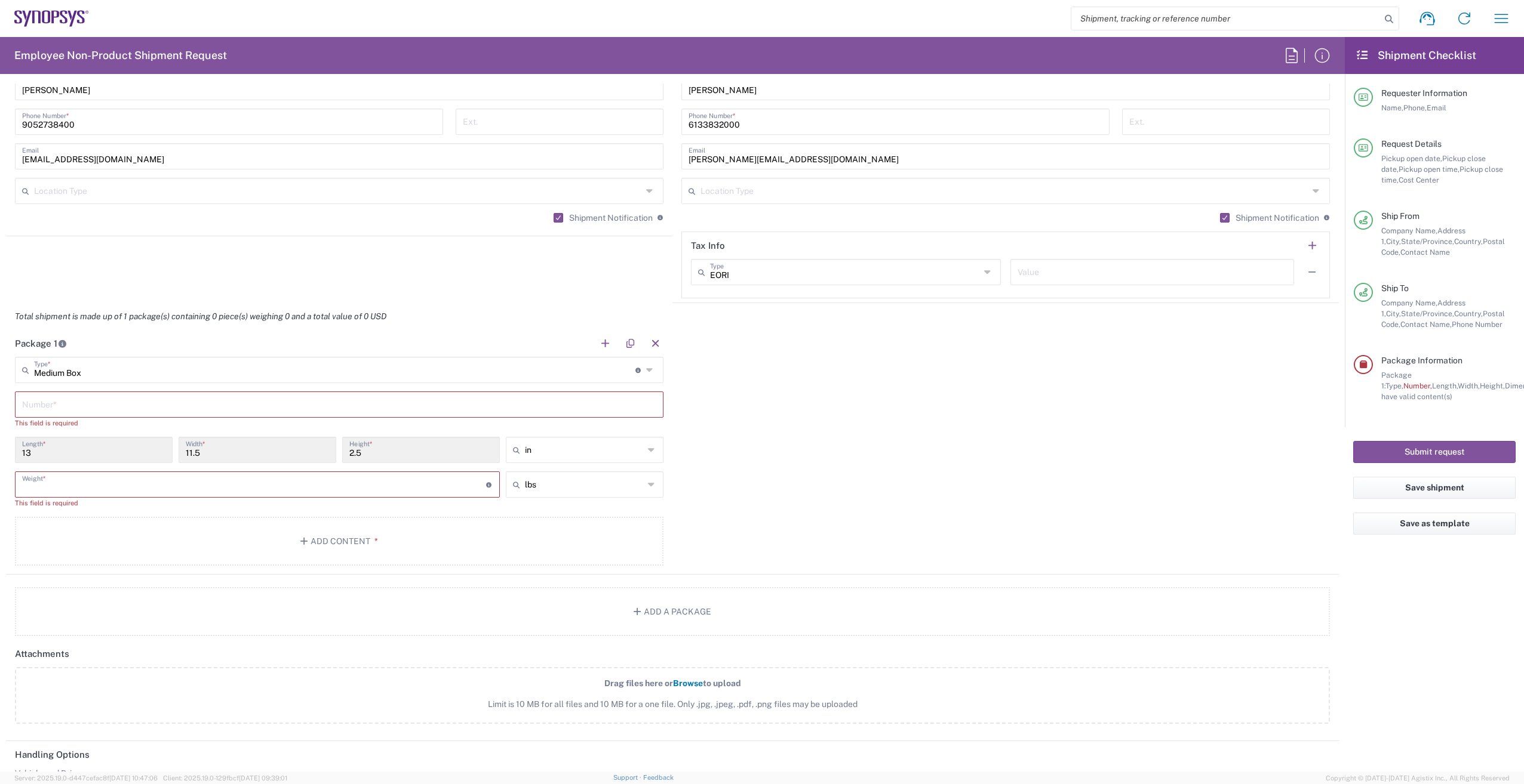
click at [286, 485] on input "number" at bounding box center [253, 484] width 464 height 21
type input "1"
click at [306, 403] on input "text" at bounding box center [339, 404] width 634 height 21
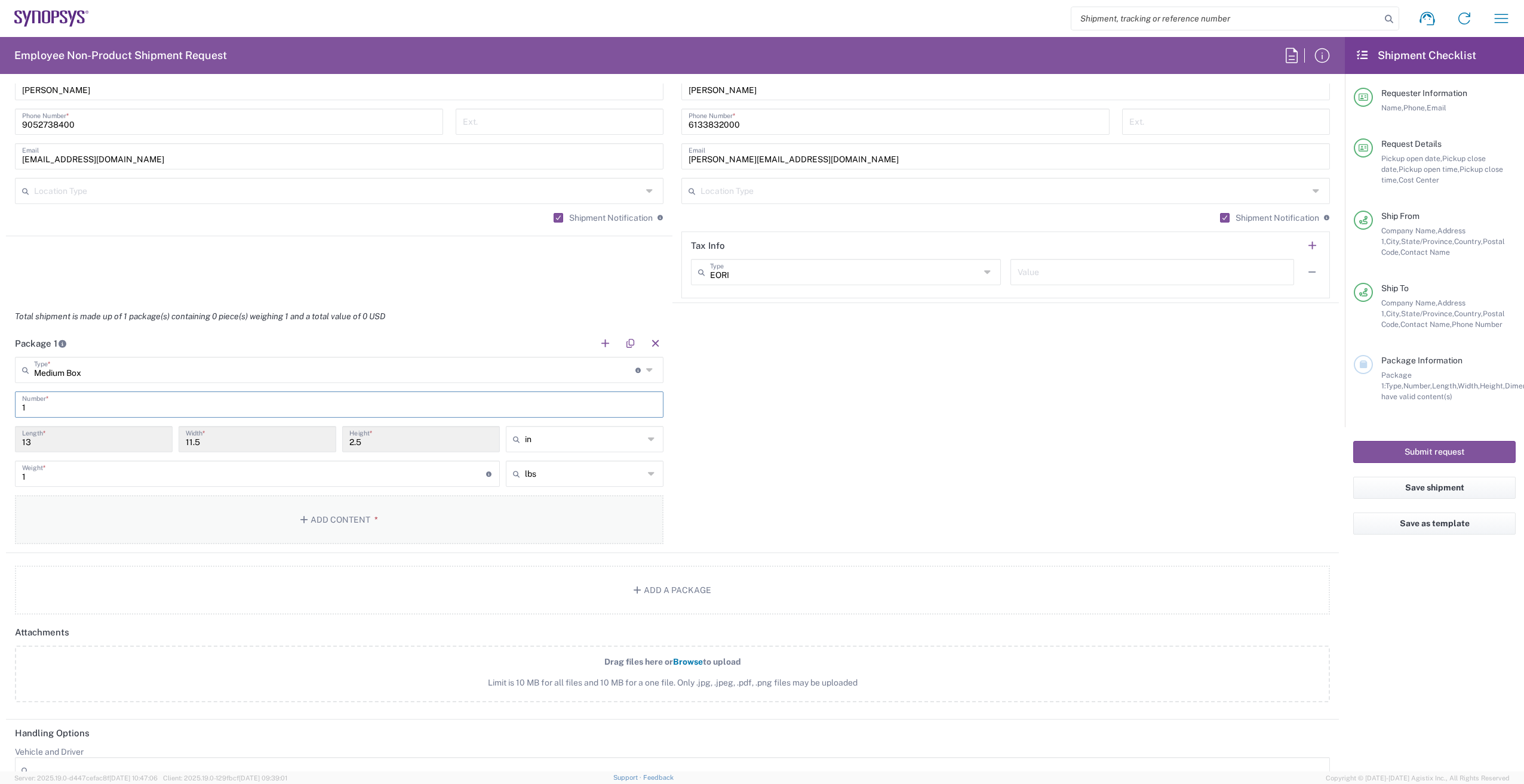
type input "1"
click at [335, 541] on button "Add Content *" at bounding box center [339, 519] width 649 height 49
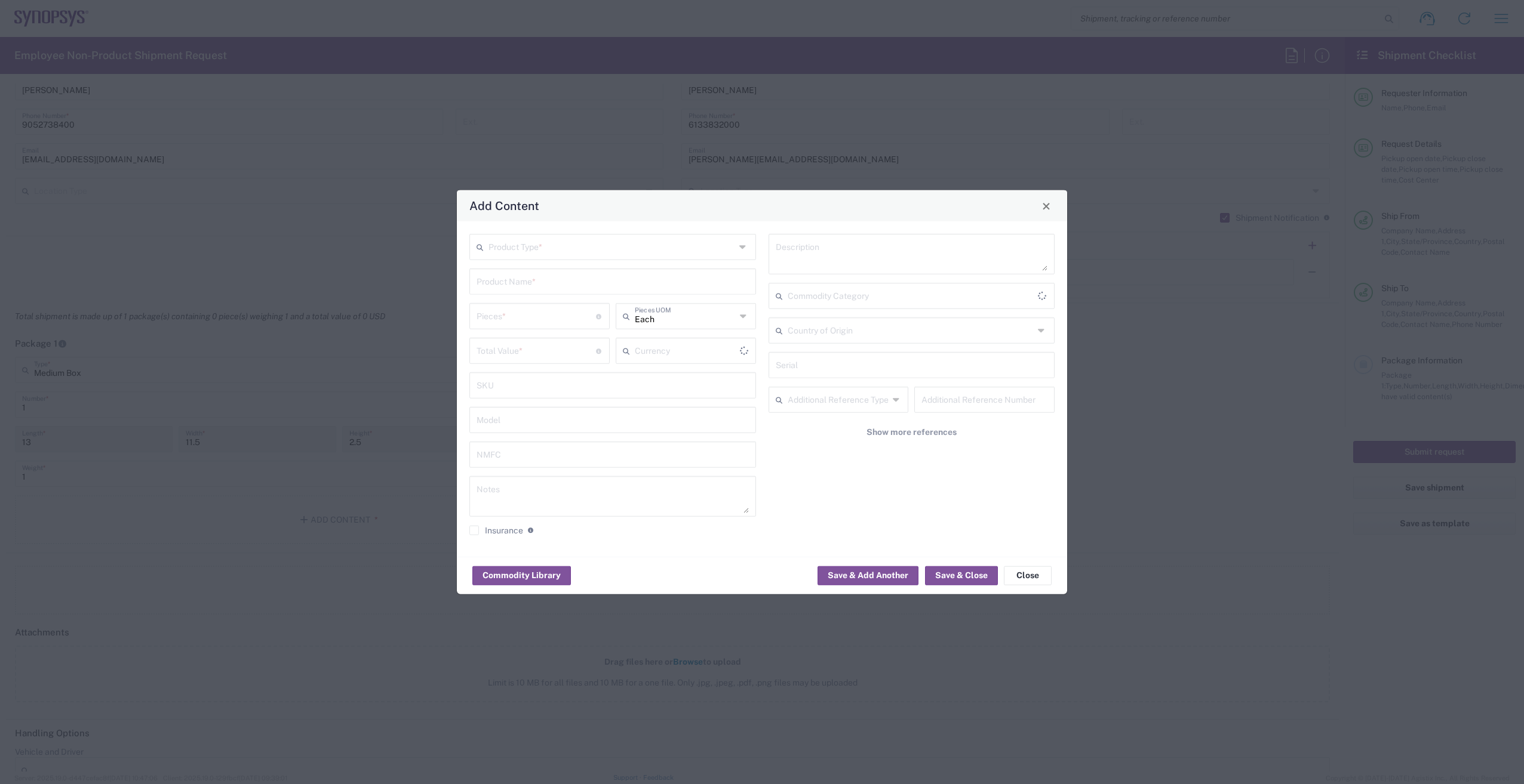
type input "US Dollar"
click at [610, 254] on input "text" at bounding box center [612, 247] width 247 height 21
click at [558, 299] on span "General Commodity" at bounding box center [613, 292] width 284 height 19
type input "General Commodity"
click at [553, 284] on input "text" at bounding box center [612, 281] width 272 height 21
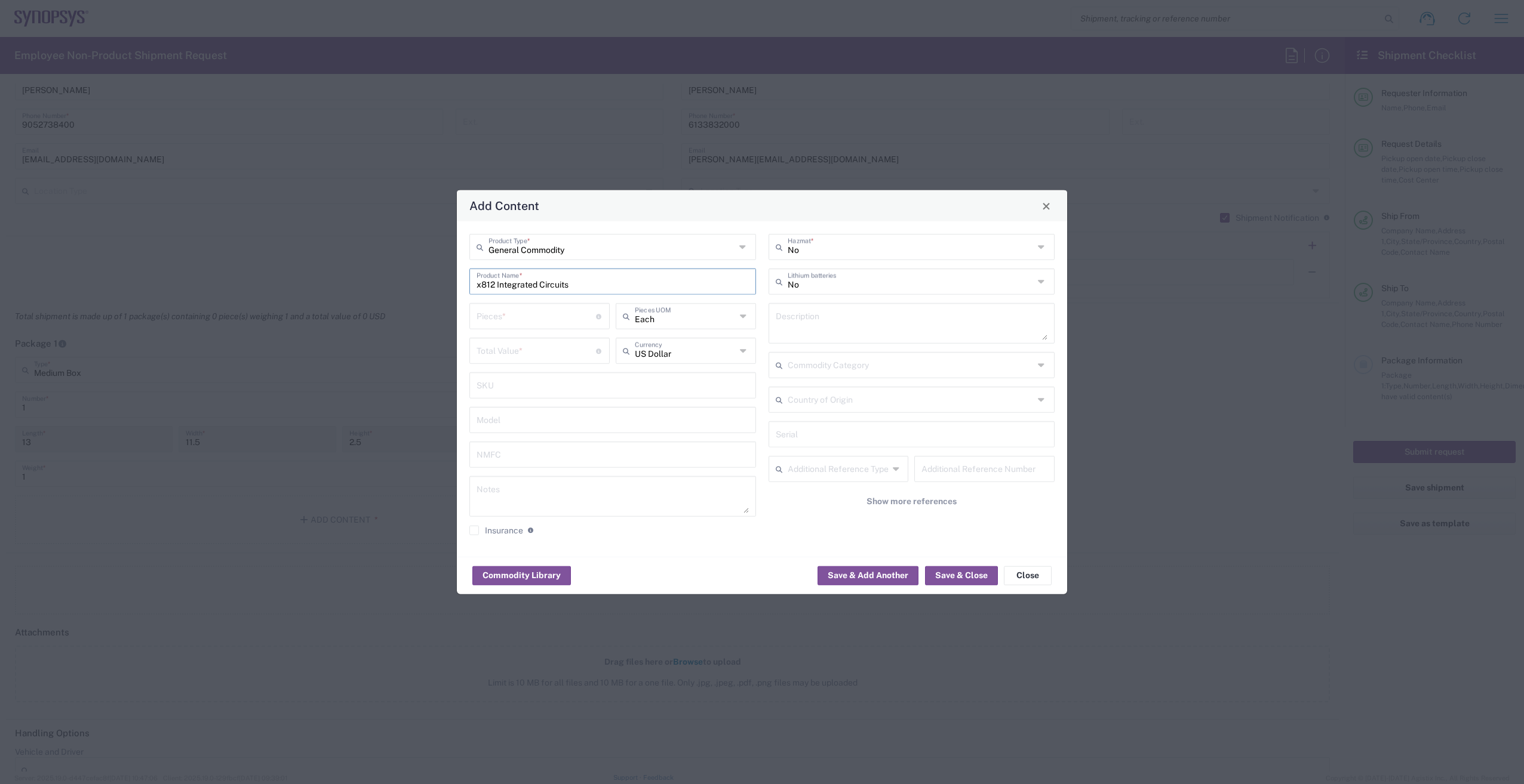
type input "x812 Integrated Circuits"
click at [539, 315] on input "number" at bounding box center [536, 316] width 119 height 21
type input "2"
click at [527, 353] on input "number" at bounding box center [536, 350] width 119 height 21
type input "2"
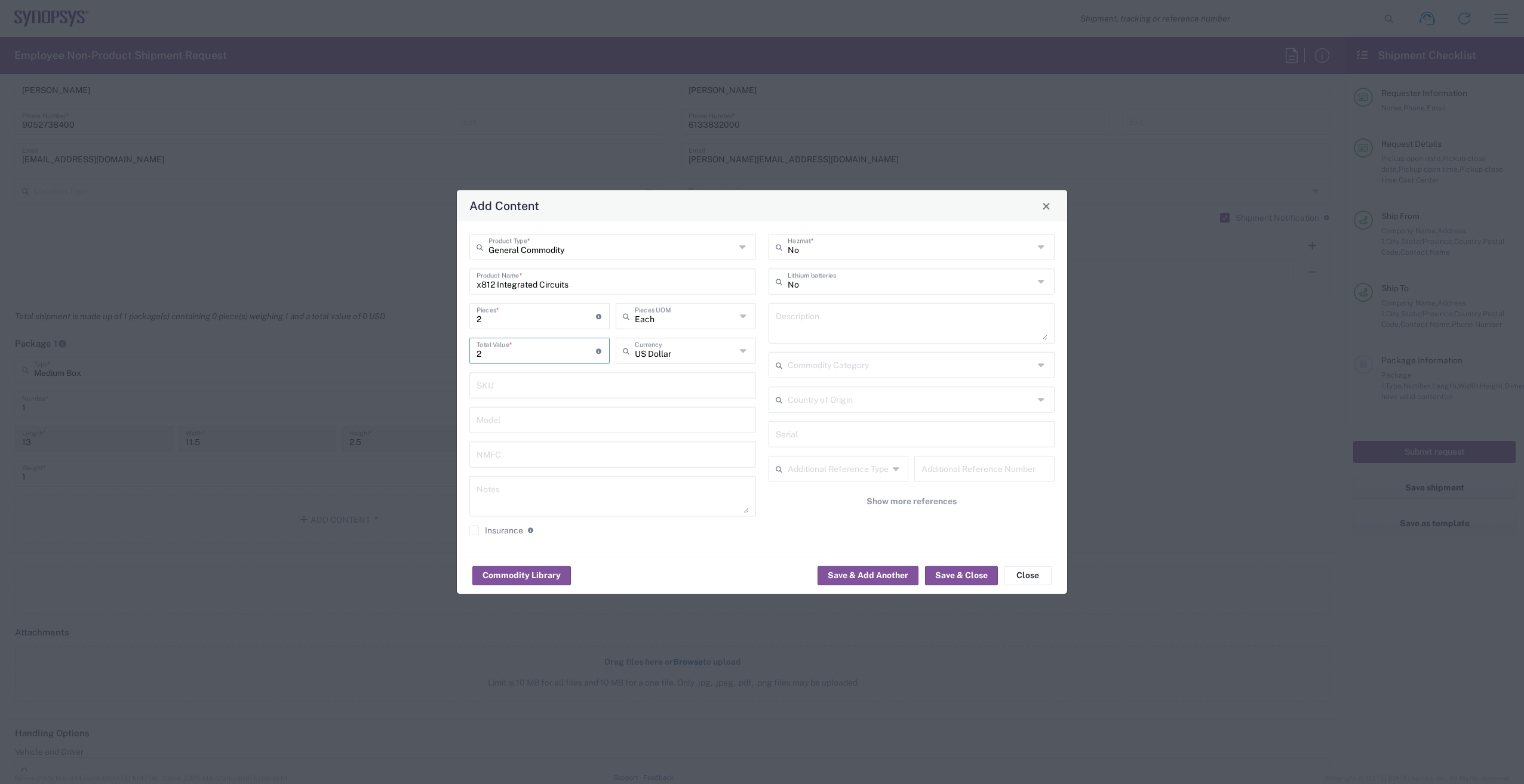
click at [1047, 395] on icon at bounding box center [1043, 400] width 10 height 19
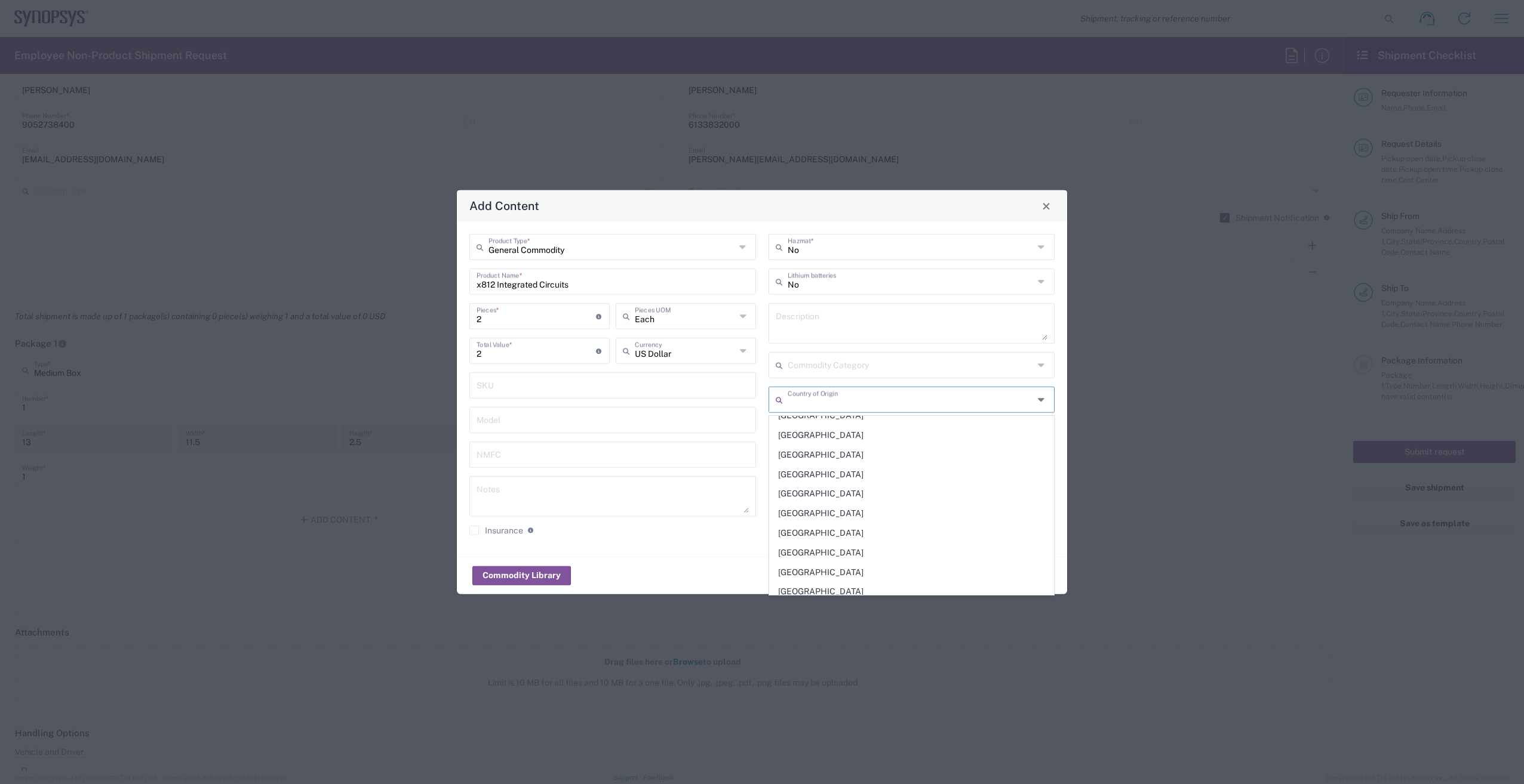
scroll to position [4576, 0]
click at [835, 489] on span "United States" at bounding box center [912, 489] width 284 height 19
type input "United States"
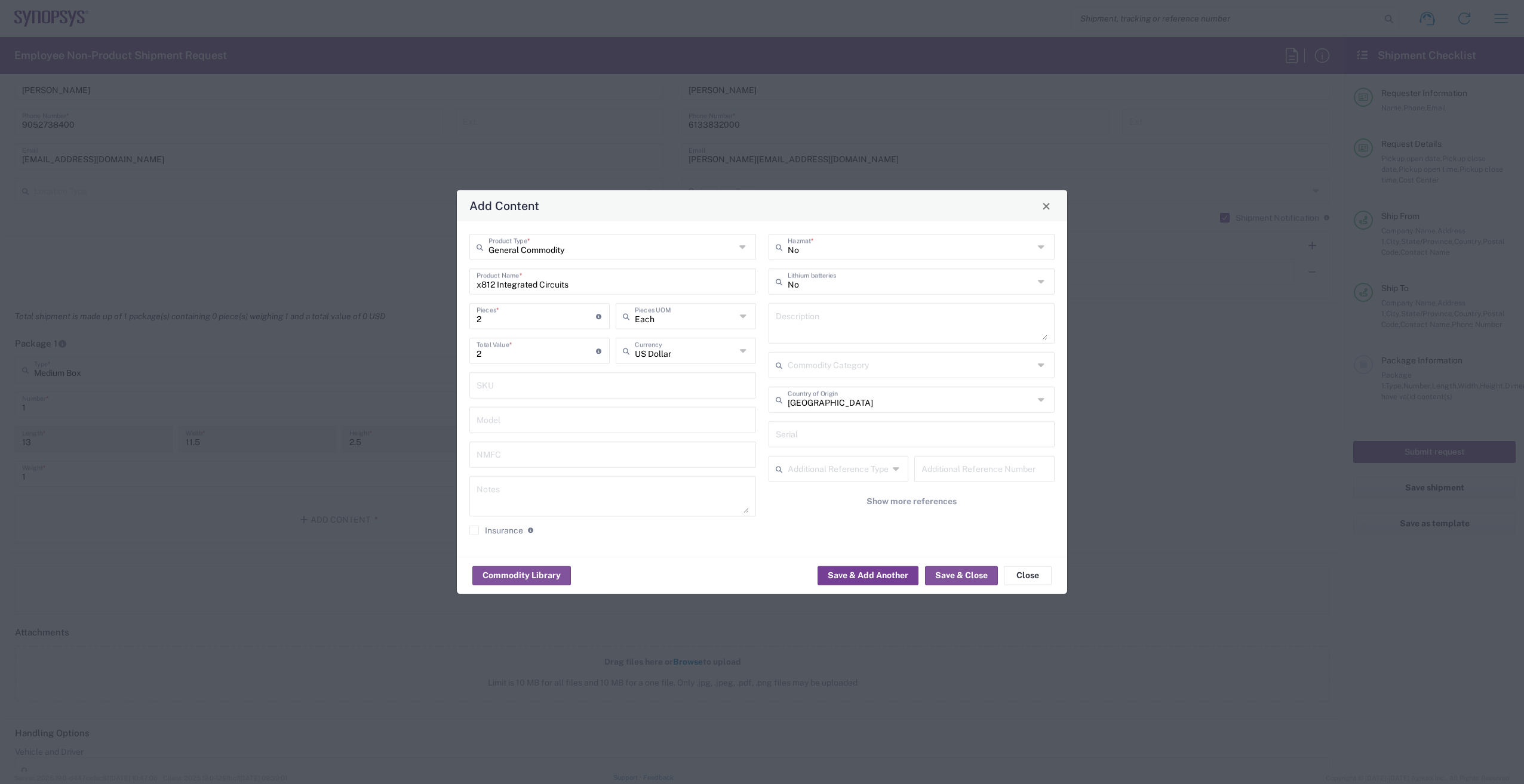
click at [832, 576] on button "Save & Add Another" at bounding box center [868, 575] width 101 height 19
click at [559, 247] on input "text" at bounding box center [612, 247] width 247 height 21
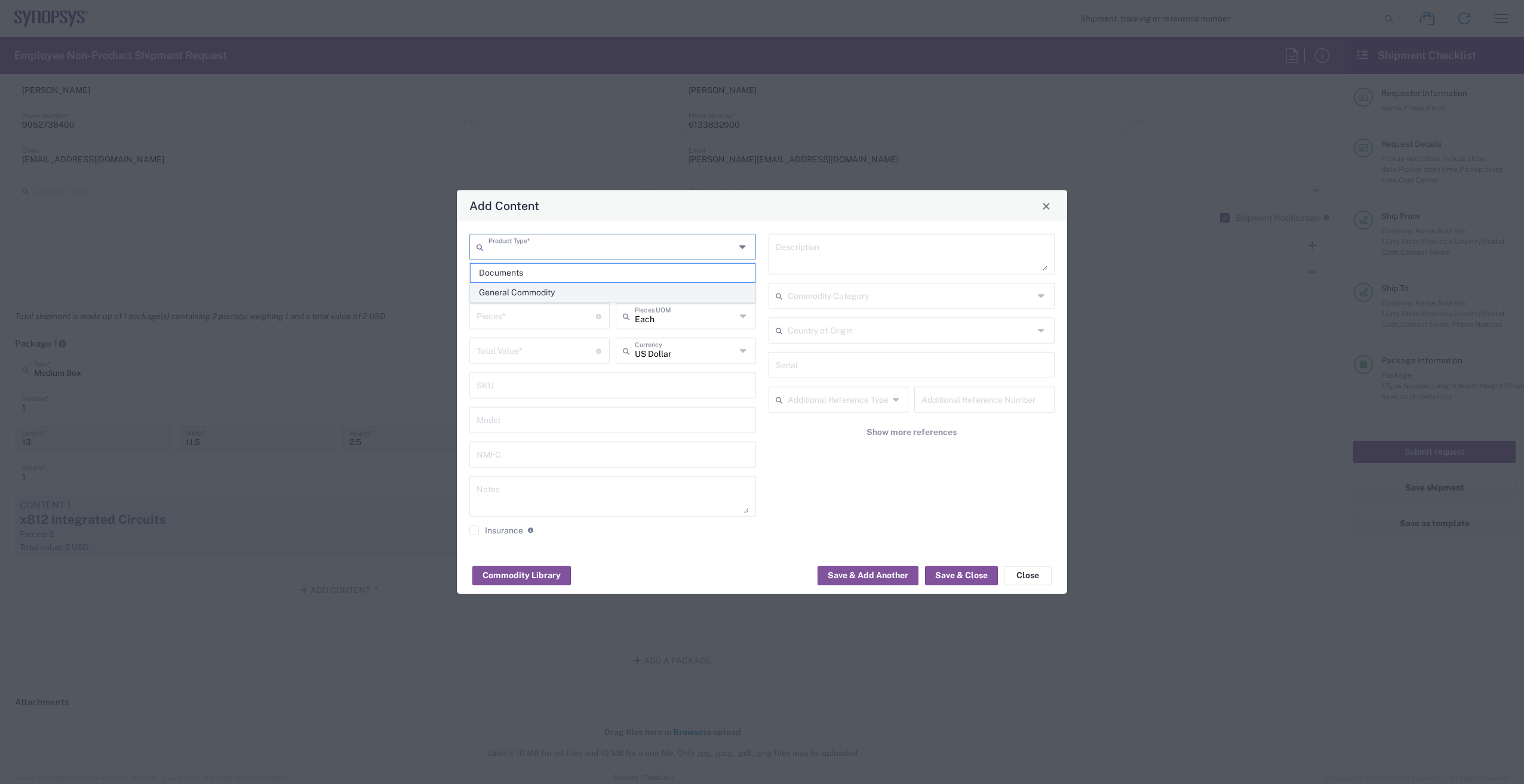
click at [559, 295] on span "General Commodity" at bounding box center [613, 292] width 284 height 19
type input "General Commodity"
click at [550, 278] on input "text" at bounding box center [612, 281] width 272 height 21
drag, startPoint x: 518, startPoint y: 288, endPoint x: 504, endPoint y: 292, distance: 14.6
click at [504, 292] on div "OSFP CABLE Product Name *" at bounding box center [612, 282] width 287 height 26
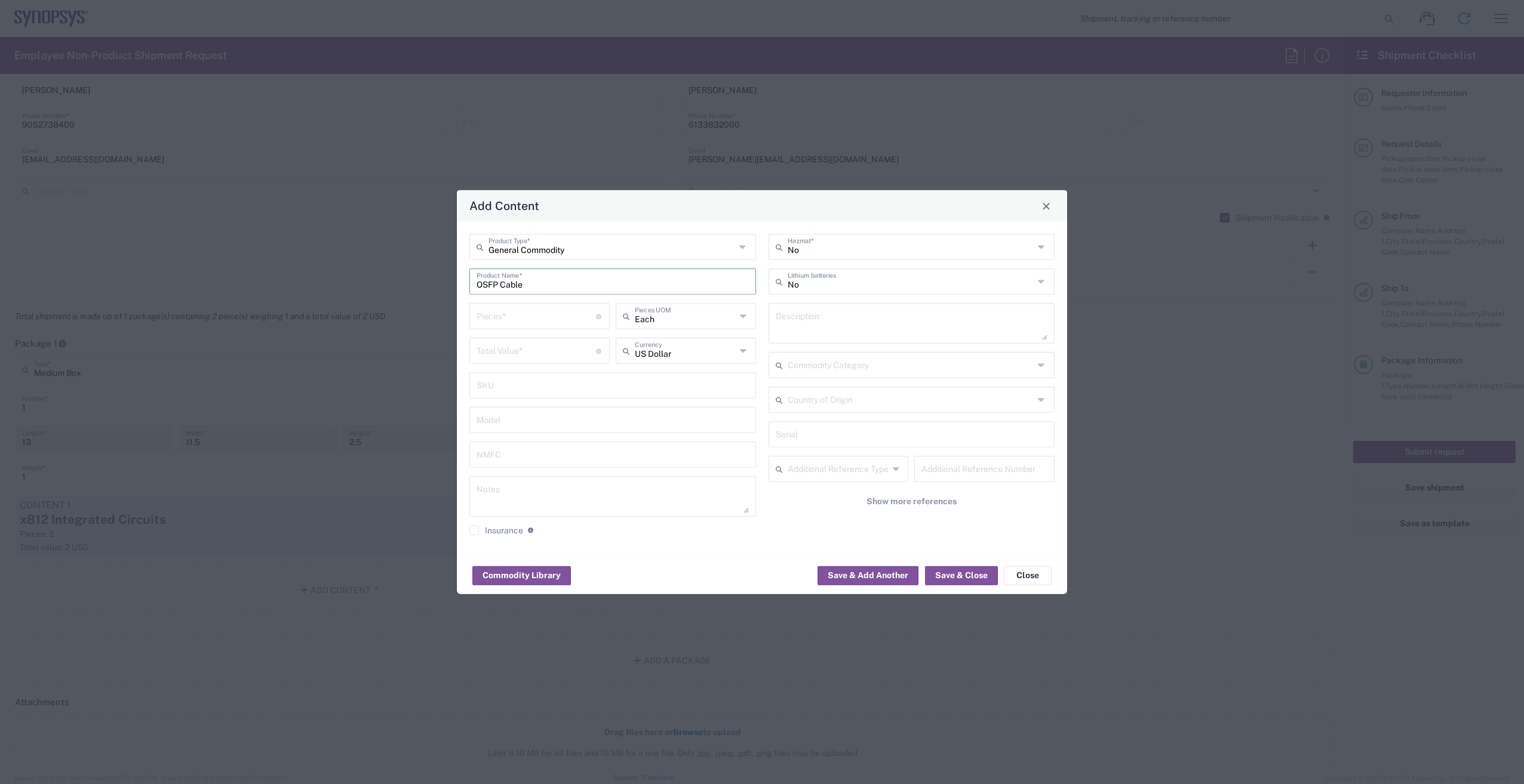
type input "OSFP Cable"
click at [516, 321] on input "number" at bounding box center [536, 316] width 119 height 21
type input "2"
type input "1"
click at [501, 342] on input "number" at bounding box center [536, 350] width 119 height 21
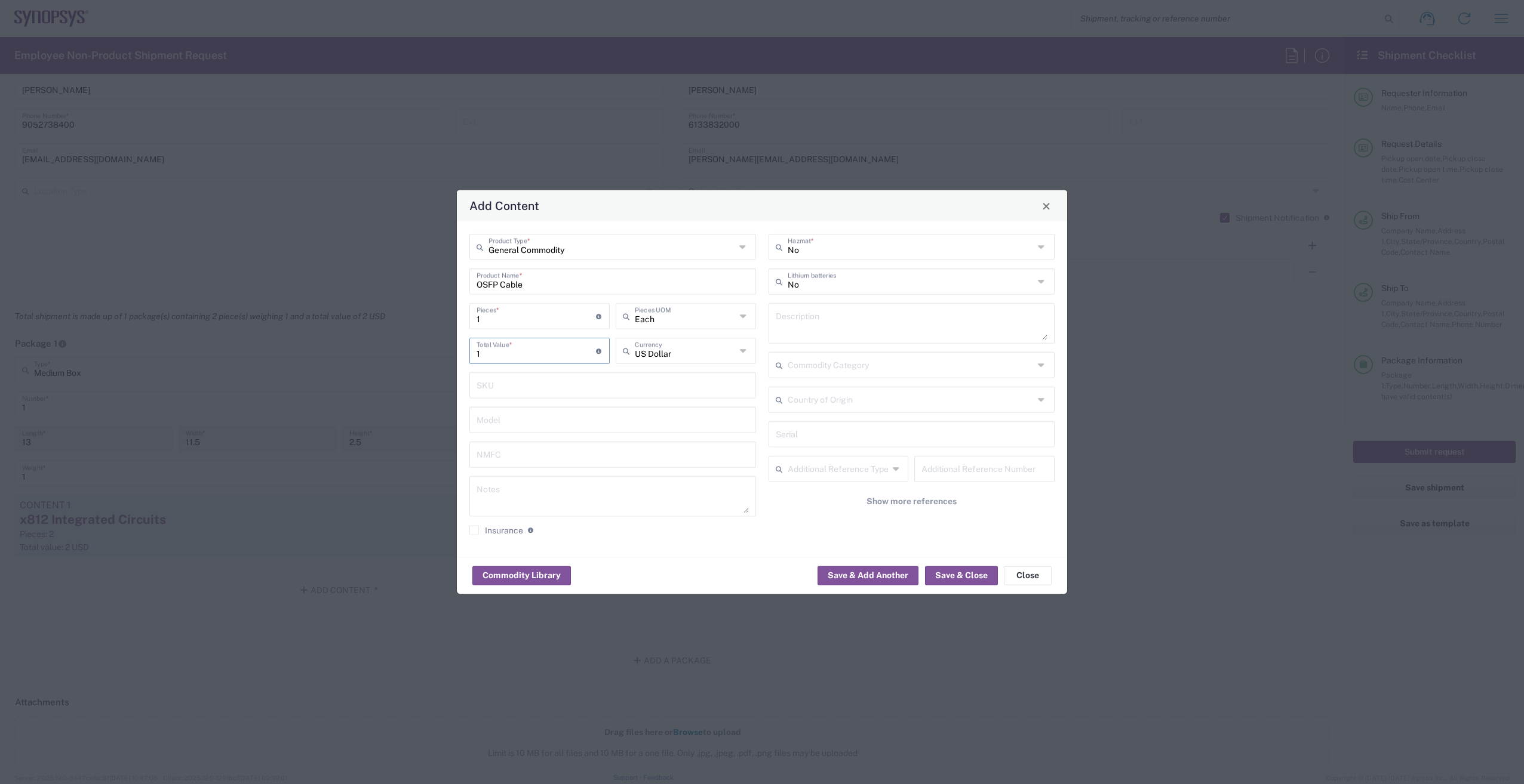
type input "1"
click at [1042, 364] on icon at bounding box center [1043, 365] width 10 height 19
click at [1064, 403] on div "General Commodity Product Type * OSFP Cable Product Name * 1 Pieces * Number of…" at bounding box center [762, 389] width 611 height 335
click at [1047, 399] on icon at bounding box center [1043, 400] width 10 height 19
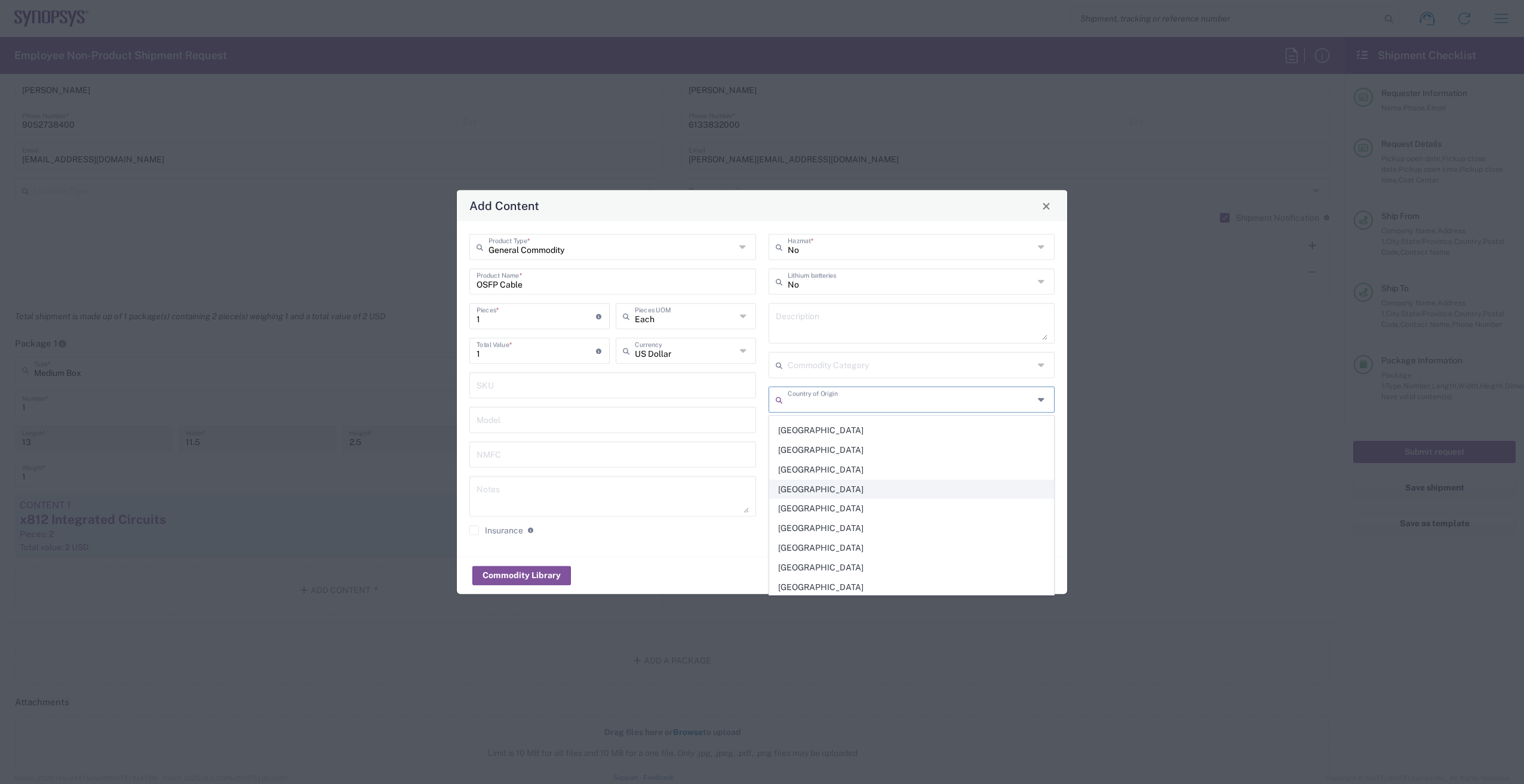
click at [870, 495] on span "United States" at bounding box center [912, 489] width 284 height 19
type input "United States"
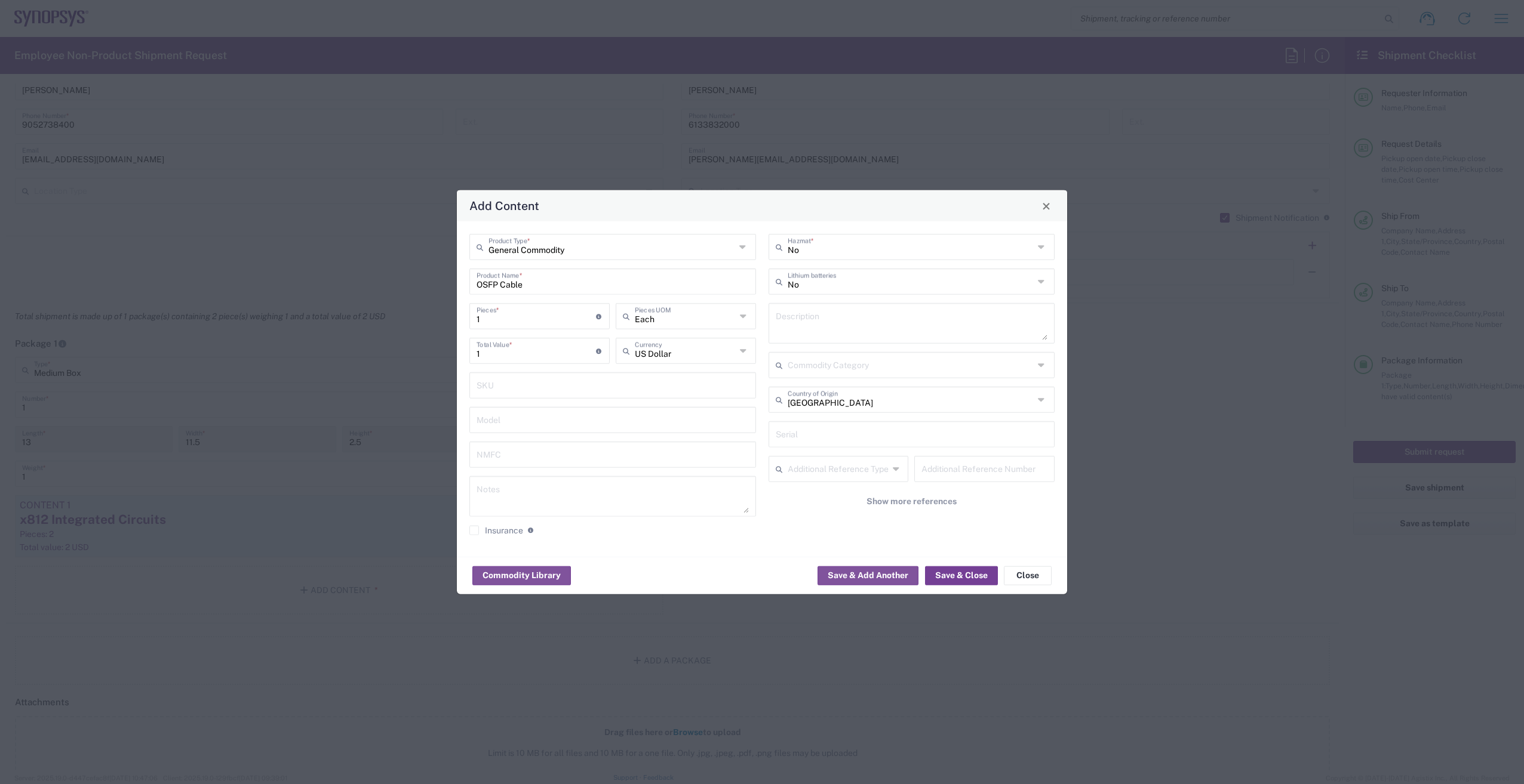
click at [948, 576] on button "Save & Close" at bounding box center [961, 575] width 73 height 19
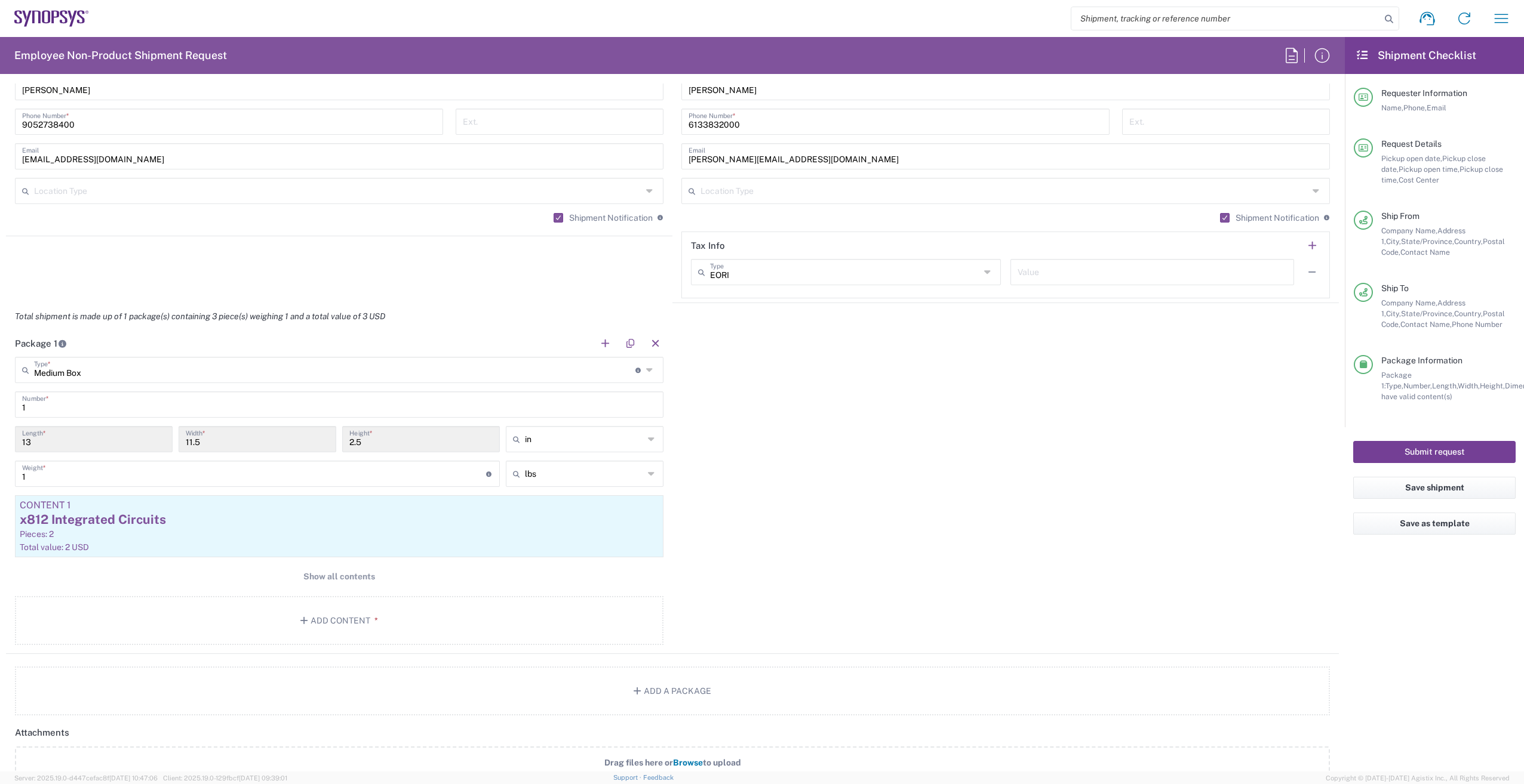
click at [1434, 446] on button "Submit request" at bounding box center [1435, 452] width 162 height 22
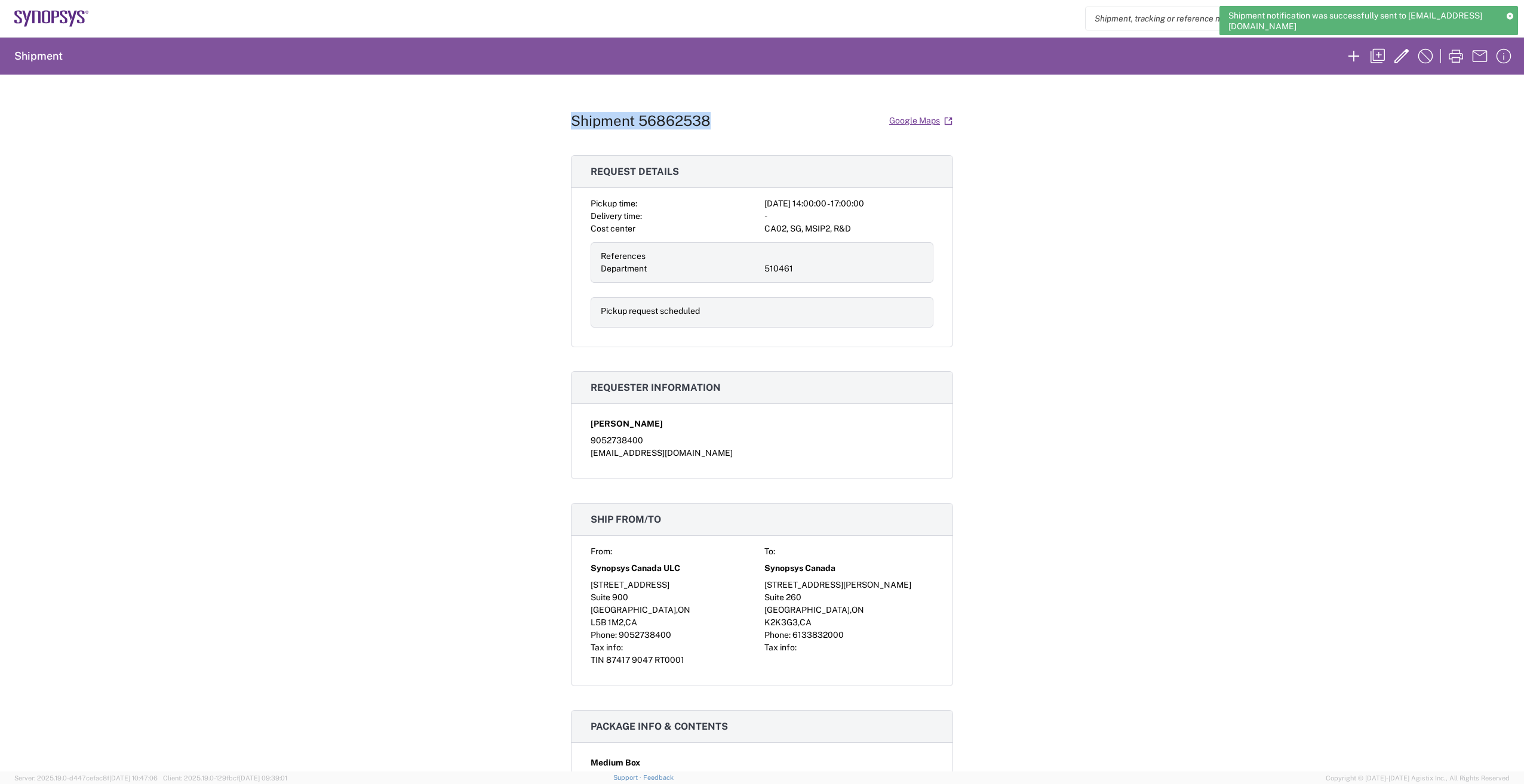
drag, startPoint x: 567, startPoint y: 121, endPoint x: 707, endPoint y: 116, distance: 140.1
click at [707, 116] on div "Shipment 56862538 Google Maps" at bounding box center [762, 121] width 382 height 21
drag, startPoint x: 707, startPoint y: 116, endPoint x: 608, endPoint y: 123, distance: 99.2
copy h1 "Shipment 56862538"
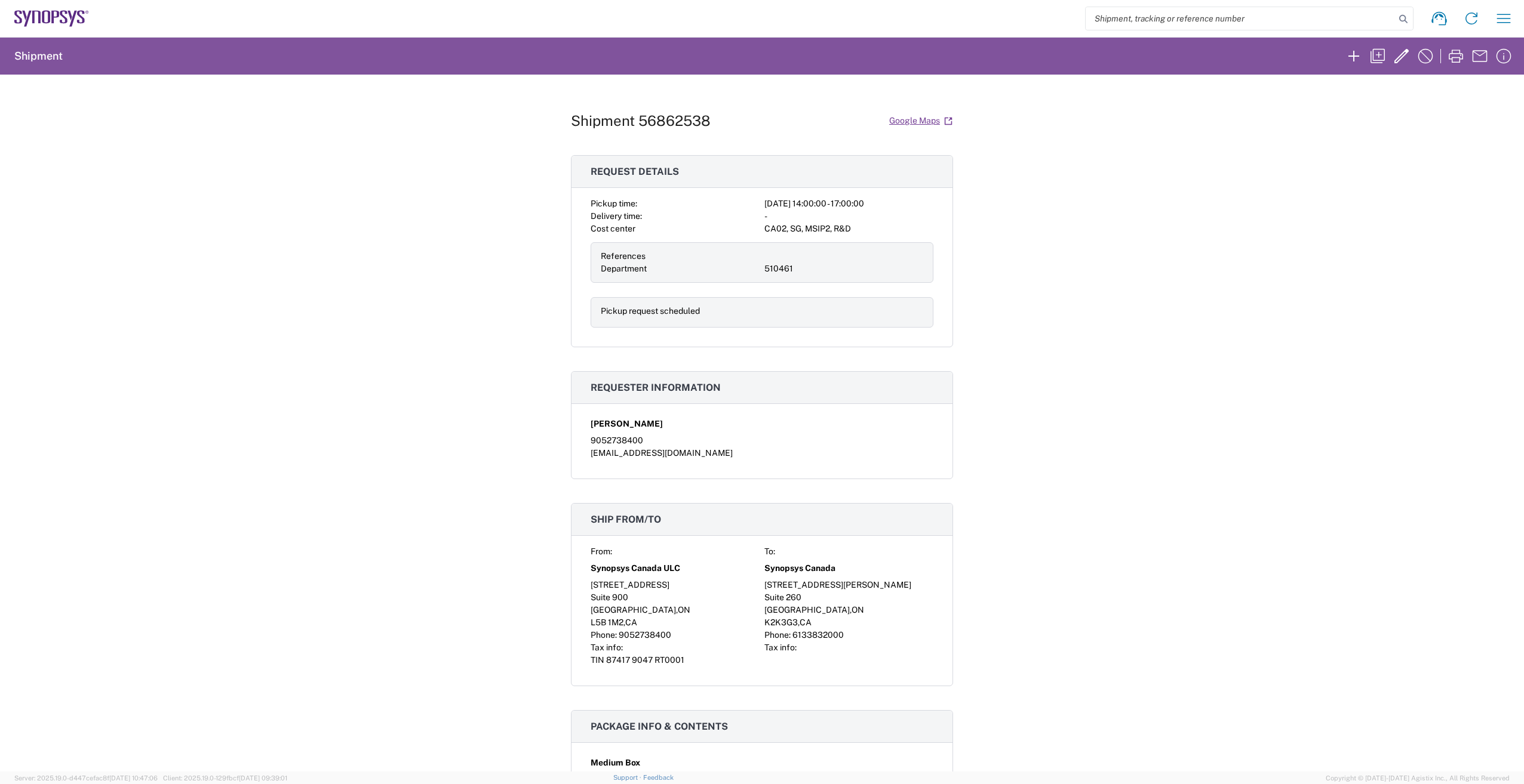
click at [1152, 279] on div "Shipment 56862538 Google Maps Request details Pickup time: 2025-09-18 14:00:00 …" at bounding box center [762, 423] width 1524 height 697
click at [1472, 17] on icon at bounding box center [1471, 19] width 19 height 19
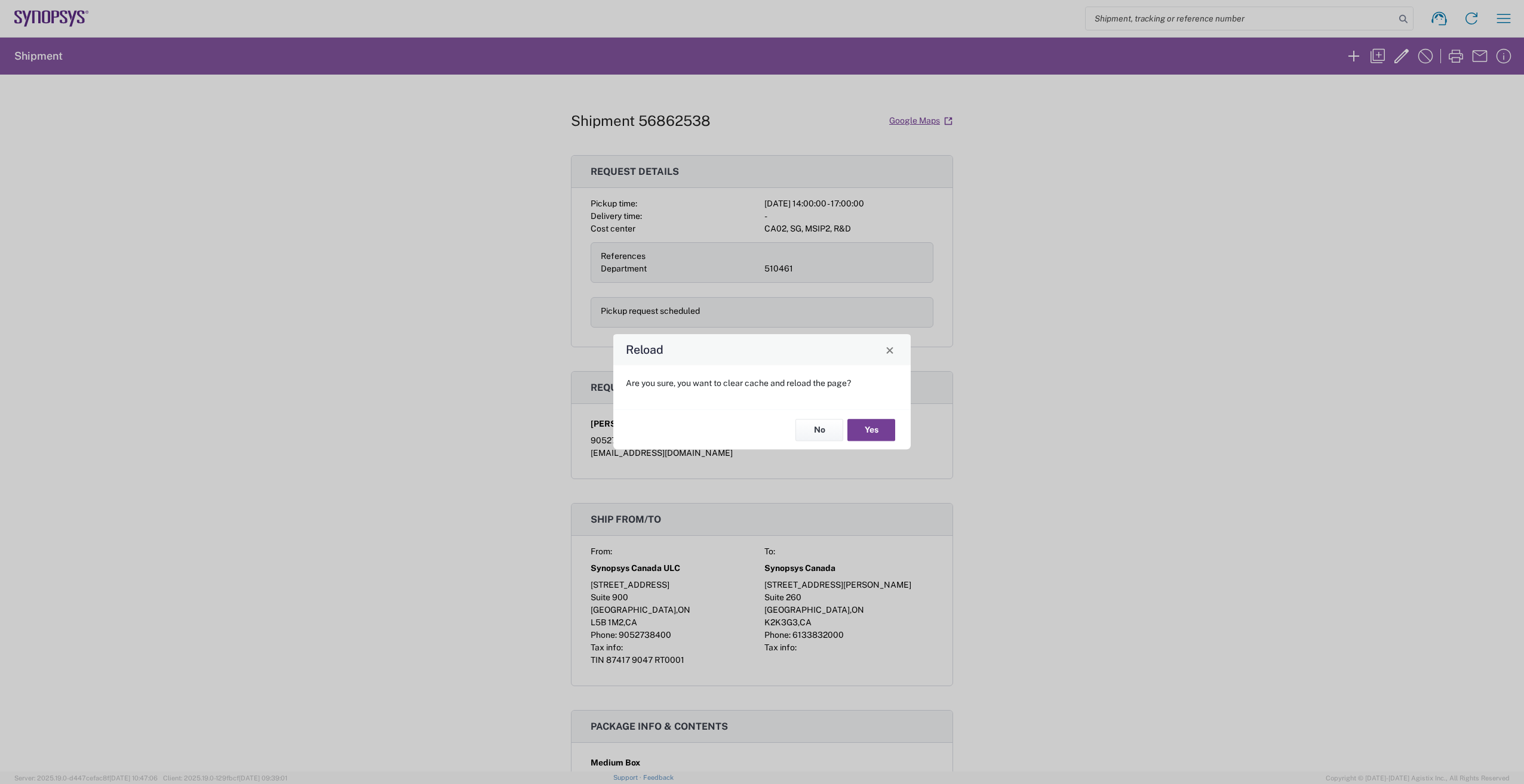
click at [891, 423] on button "Yes" at bounding box center [871, 429] width 48 height 22
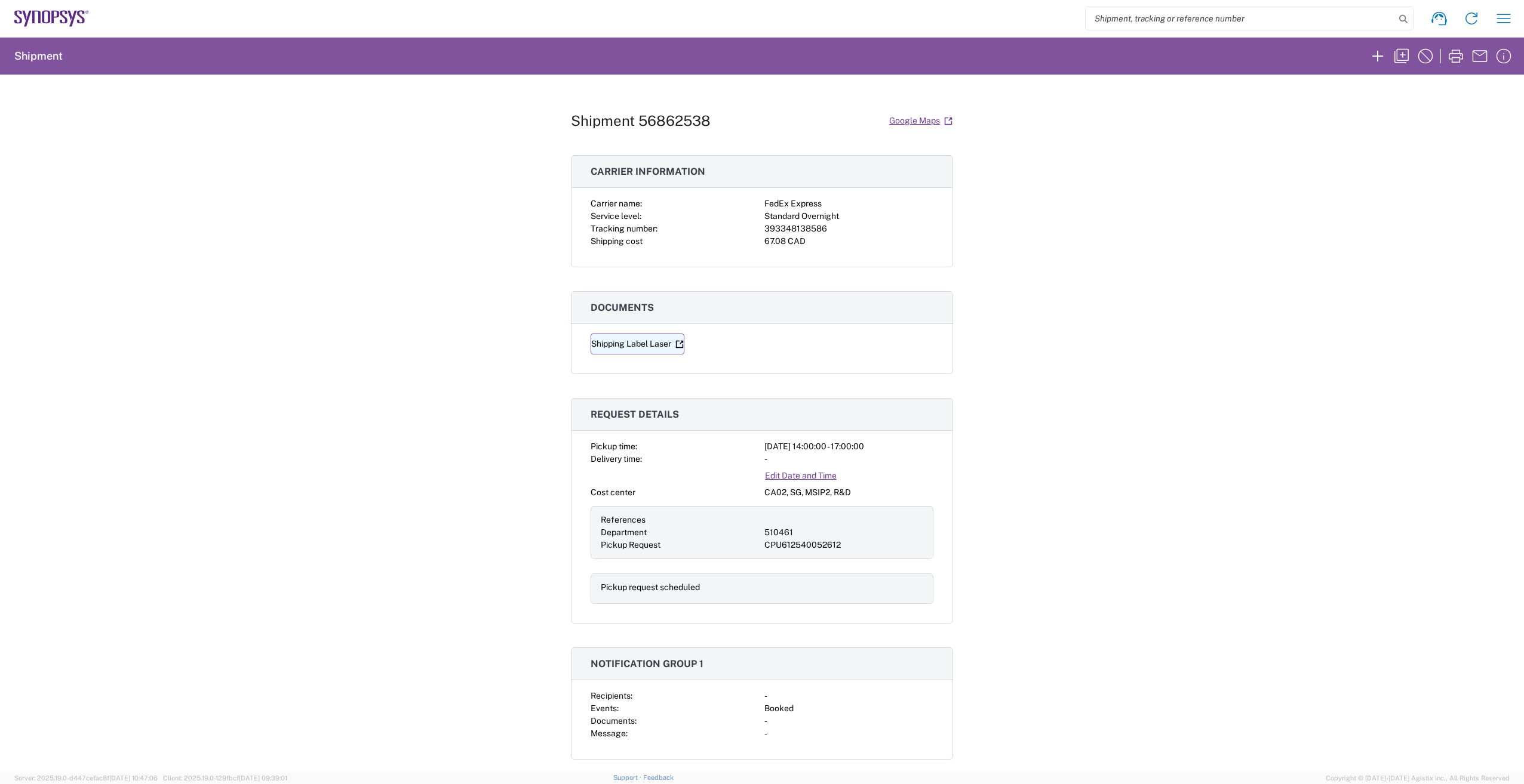
click at [598, 344] on link "Shipping Label Laser" at bounding box center [637, 344] width 93 height 21
